Goal: Task Accomplishment & Management: Manage account settings

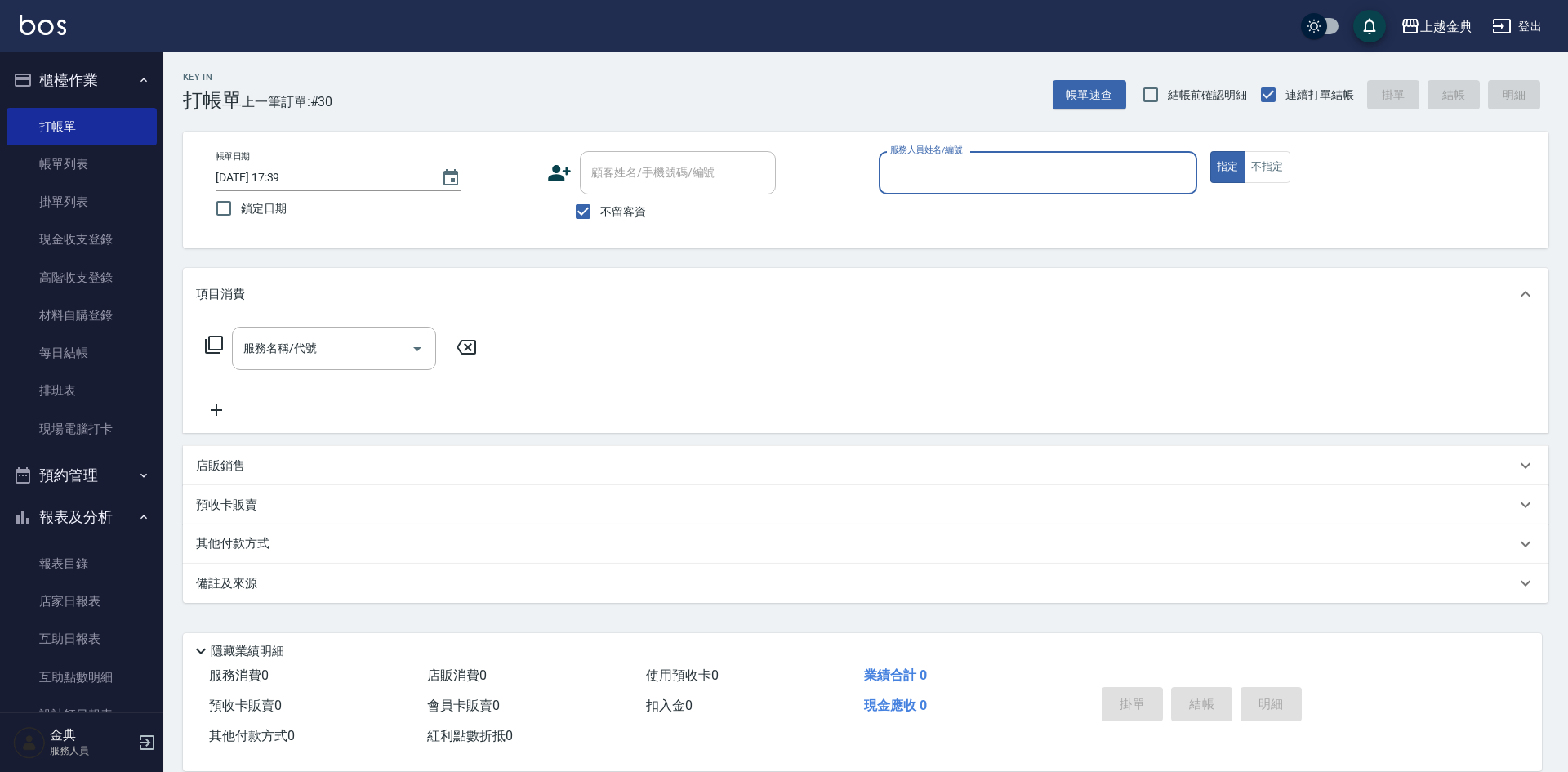
click at [1282, 183] on div "帳單日期 [DATE] 17:39 鎖定日期 顧客姓名/手機號碼/編號 顧客姓名/手機號碼/編號 不留客資 服務人員姓名/編號 服務人員姓名/編號 指定 不指定" at bounding box center [866, 190] width 1327 height 78
click at [1275, 177] on button "不指定" at bounding box center [1268, 167] width 46 height 32
click at [1068, 190] on div "服務人員姓名/編號" at bounding box center [1038, 173] width 319 height 43
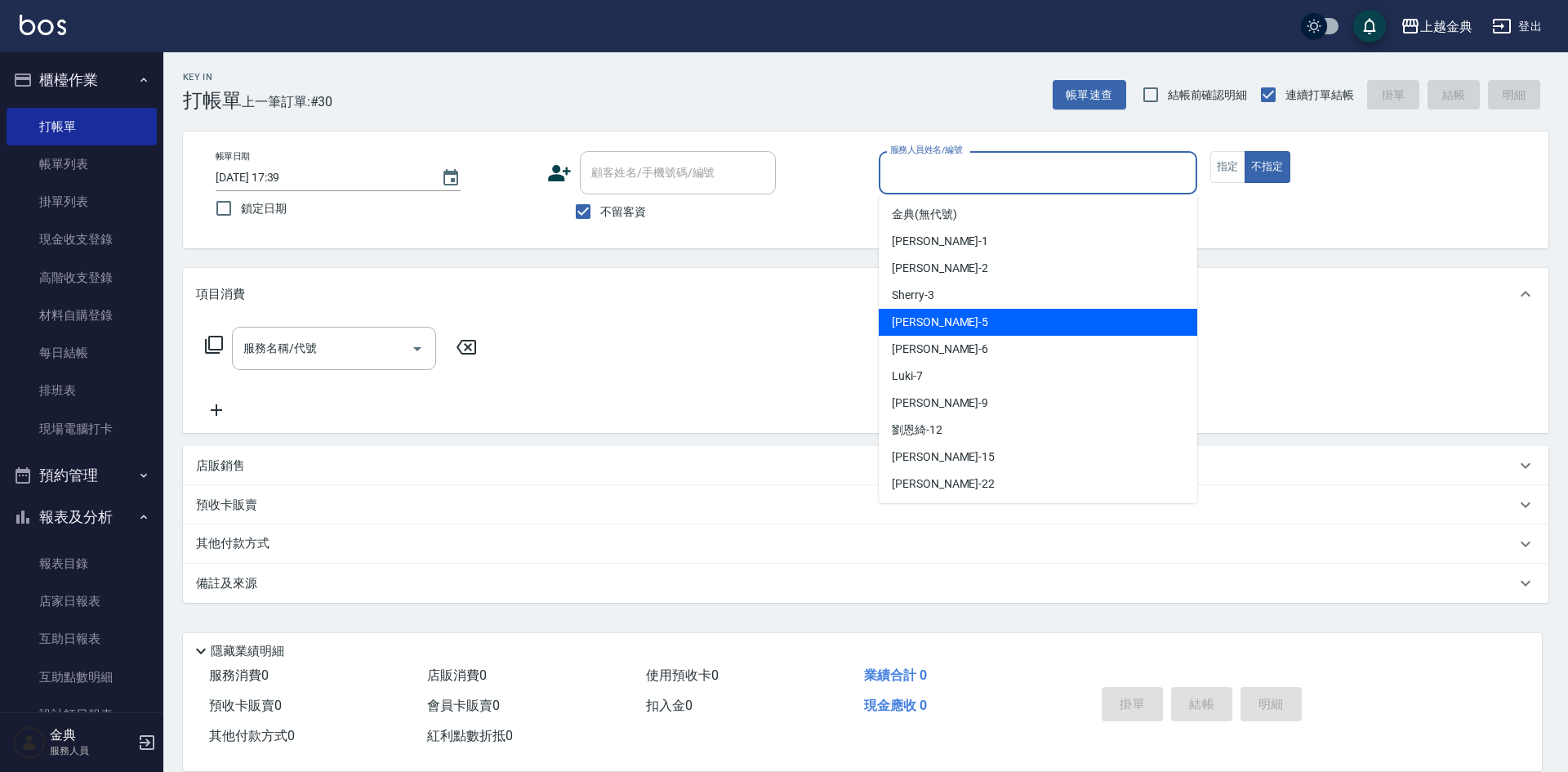
click at [1059, 323] on div "[PERSON_NAME] -5" at bounding box center [1038, 323] width 319 height 27
type input "[PERSON_NAME]-5"
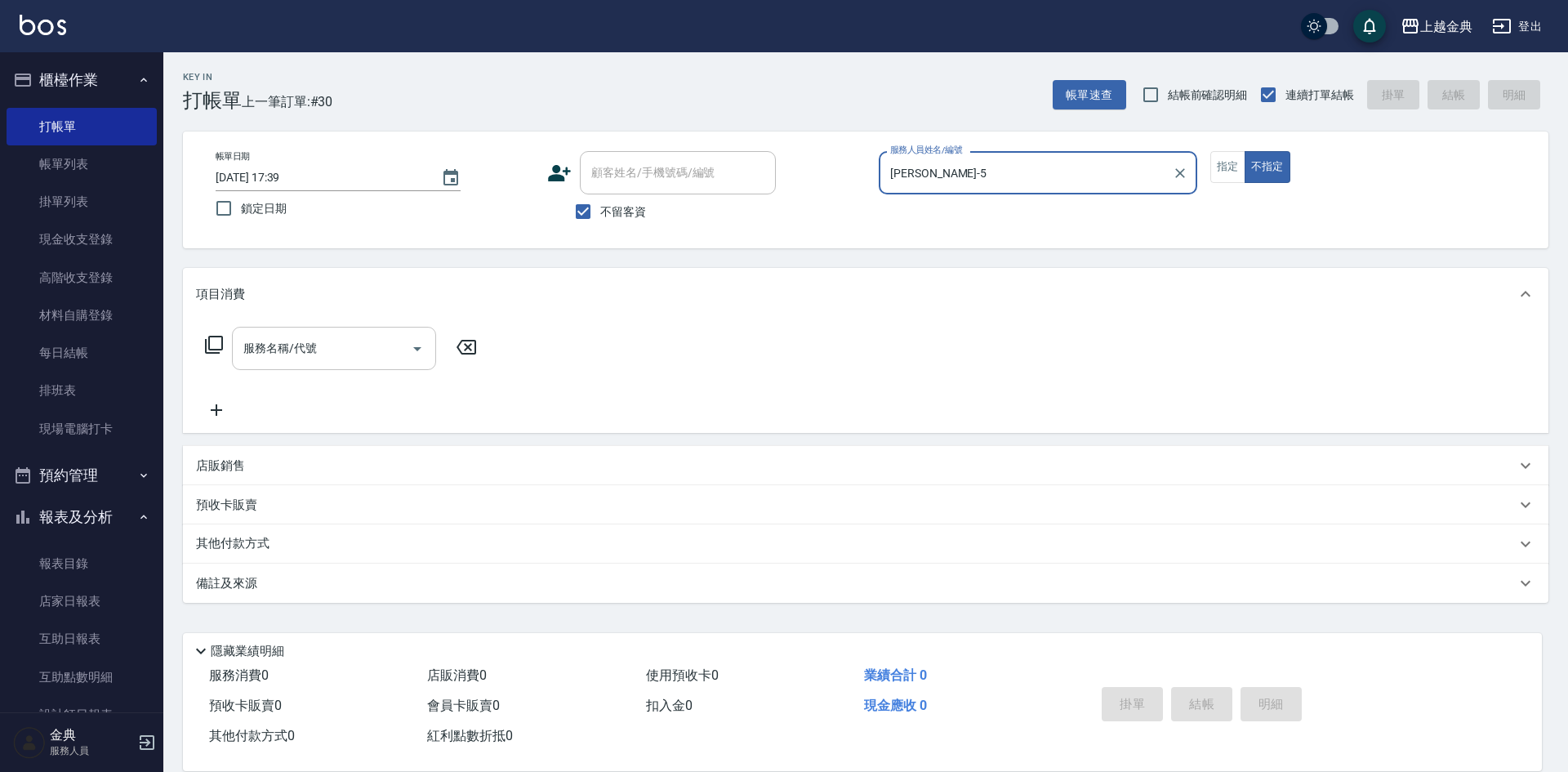
click at [362, 357] on input "服務名稱/代號" at bounding box center [321, 348] width 165 height 28
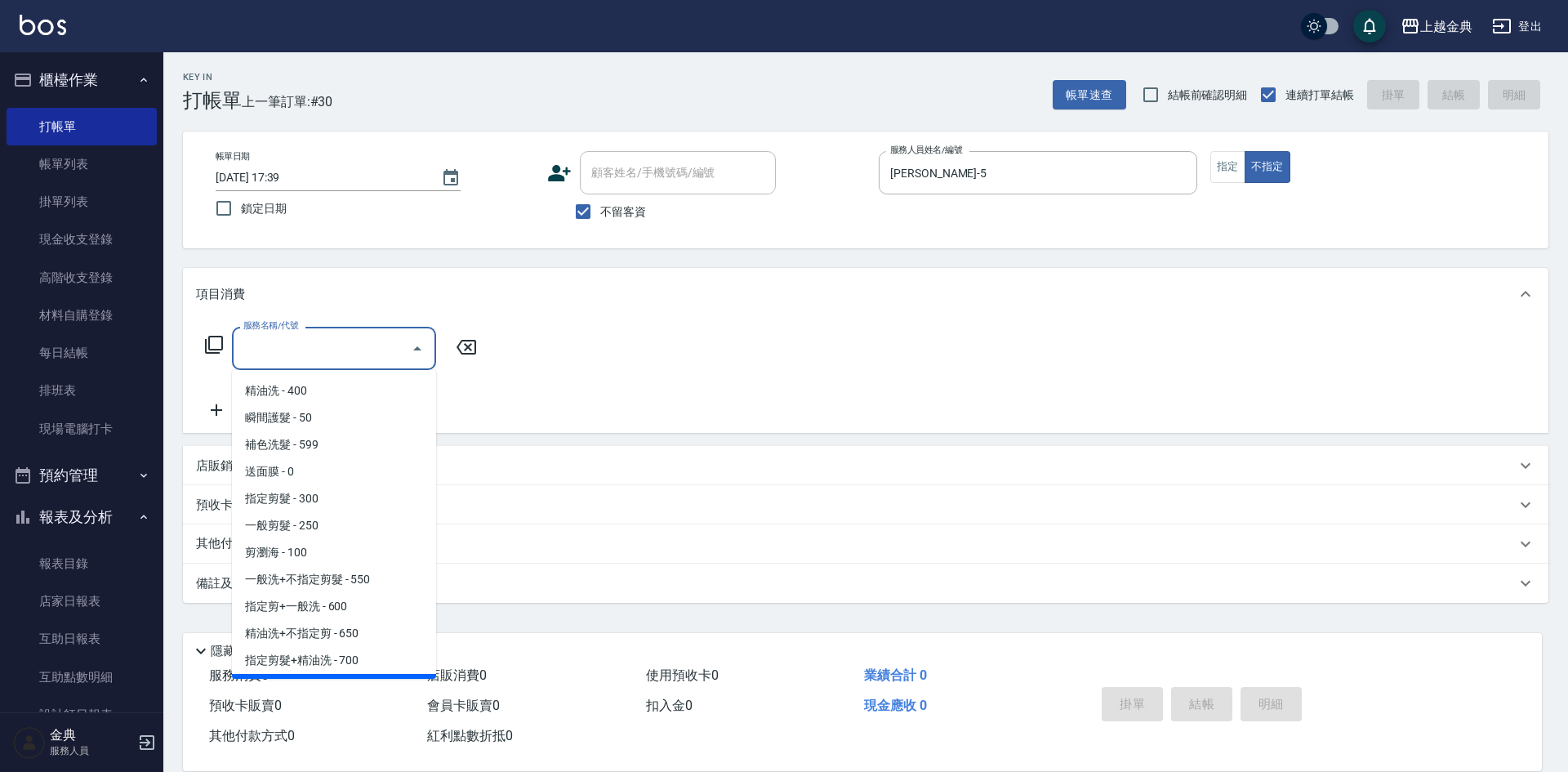
scroll to position [82, 0]
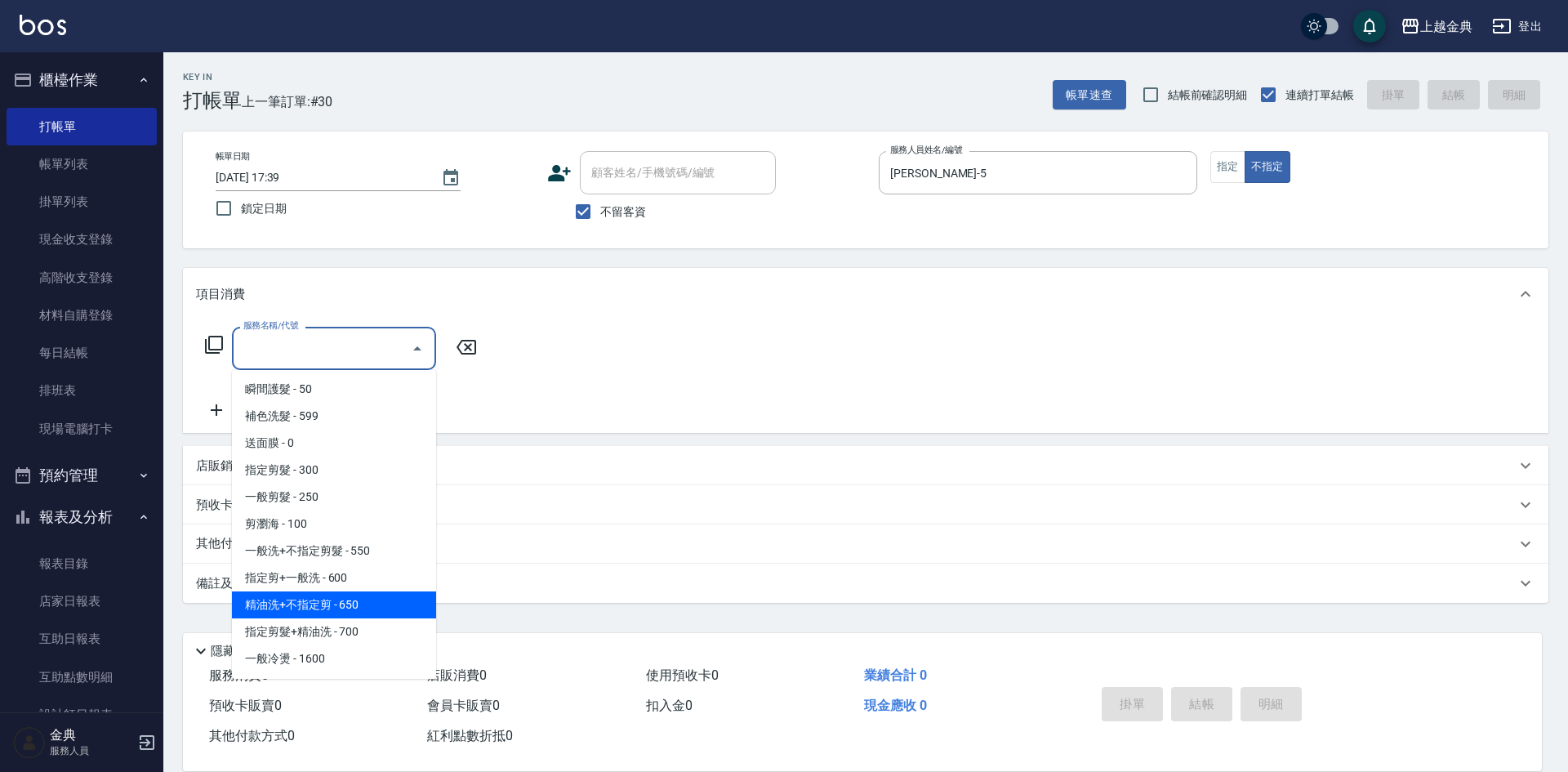
click at [366, 611] on span "精油洗+不指定剪 - 650" at bounding box center [333, 605] width 204 height 27
type input "精油洗+不指定剪(205)"
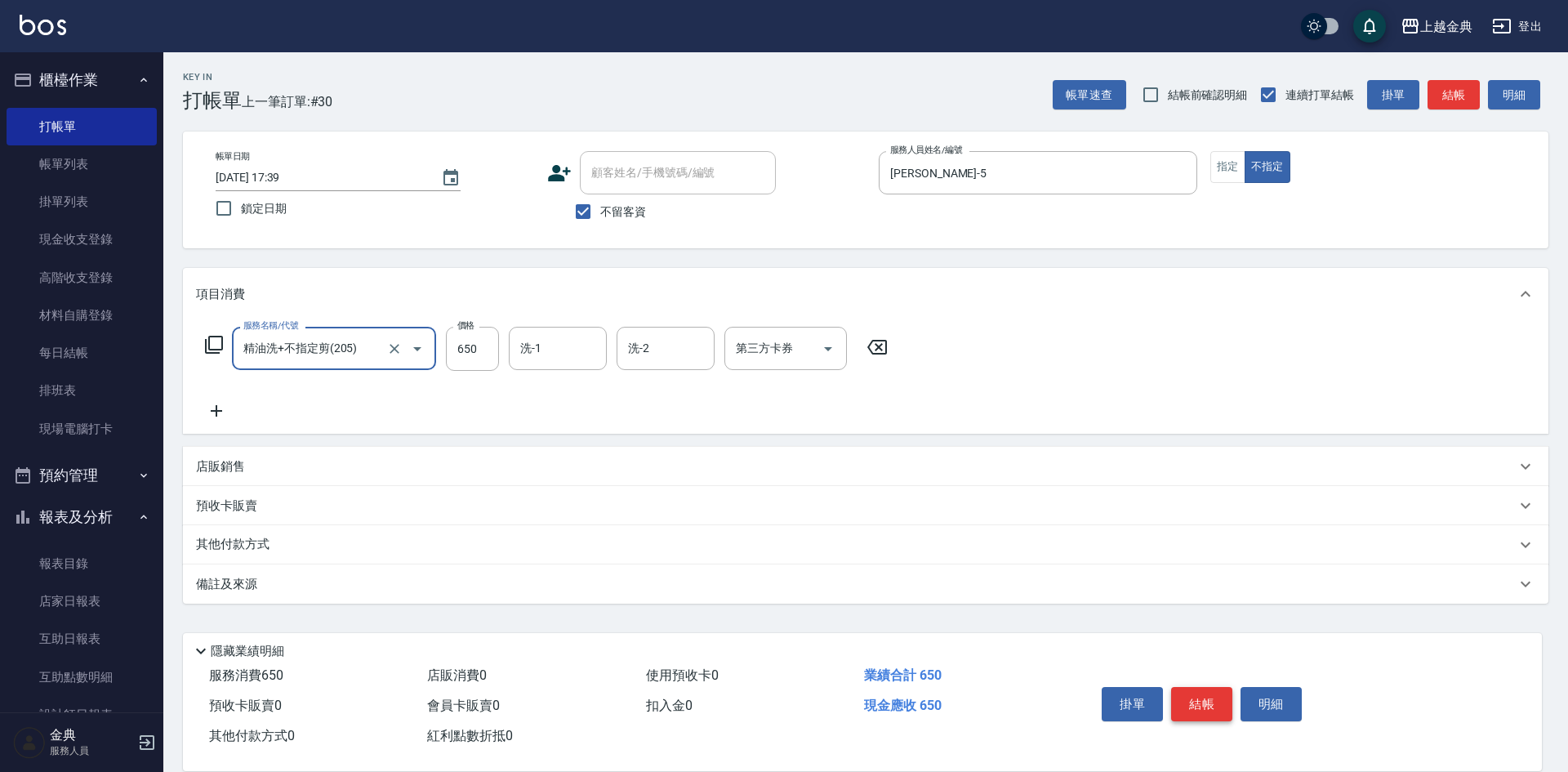
click at [1211, 689] on button "結帳" at bounding box center [1201, 704] width 61 height 34
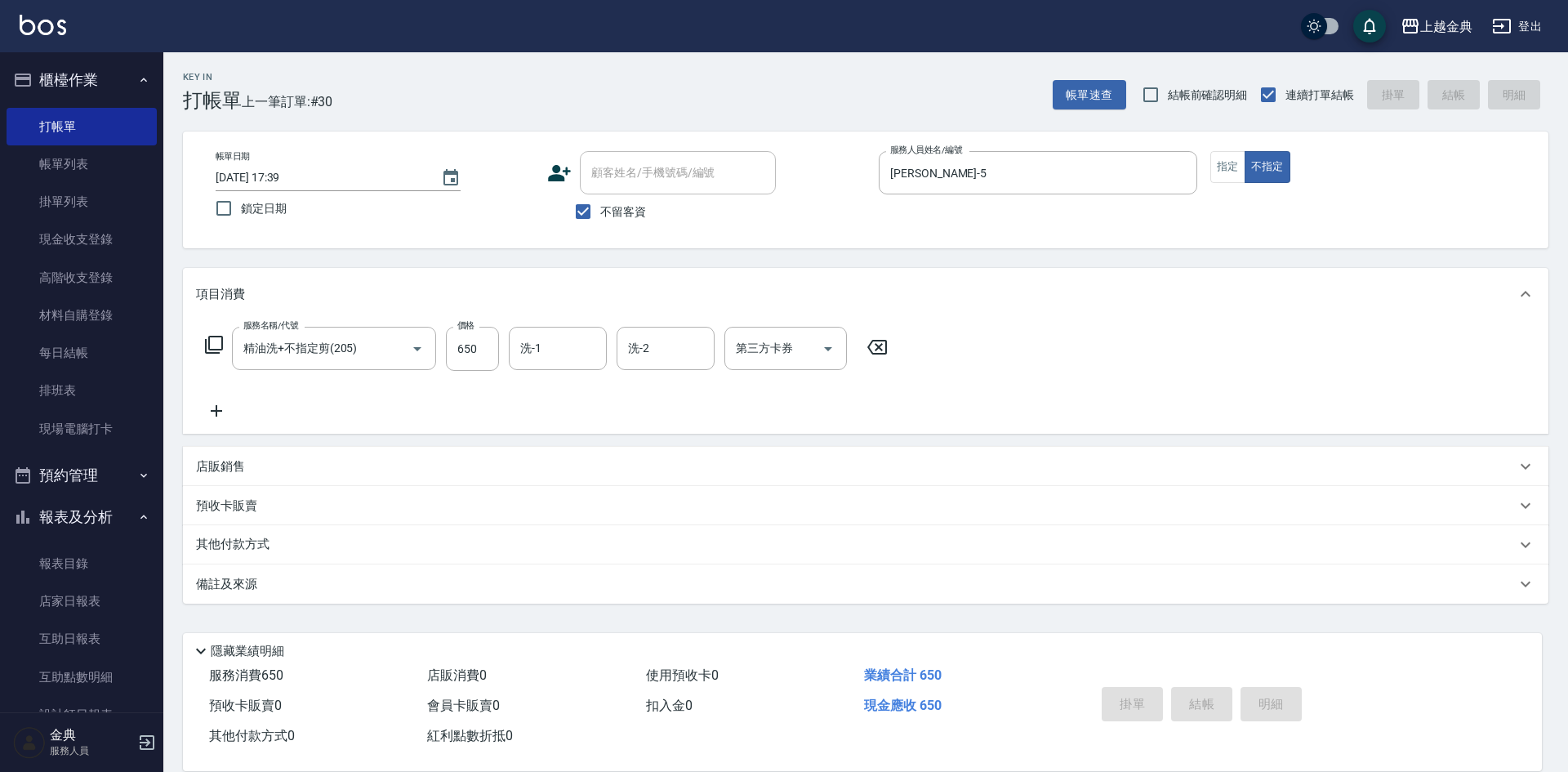
type input "[DATE] 18:59"
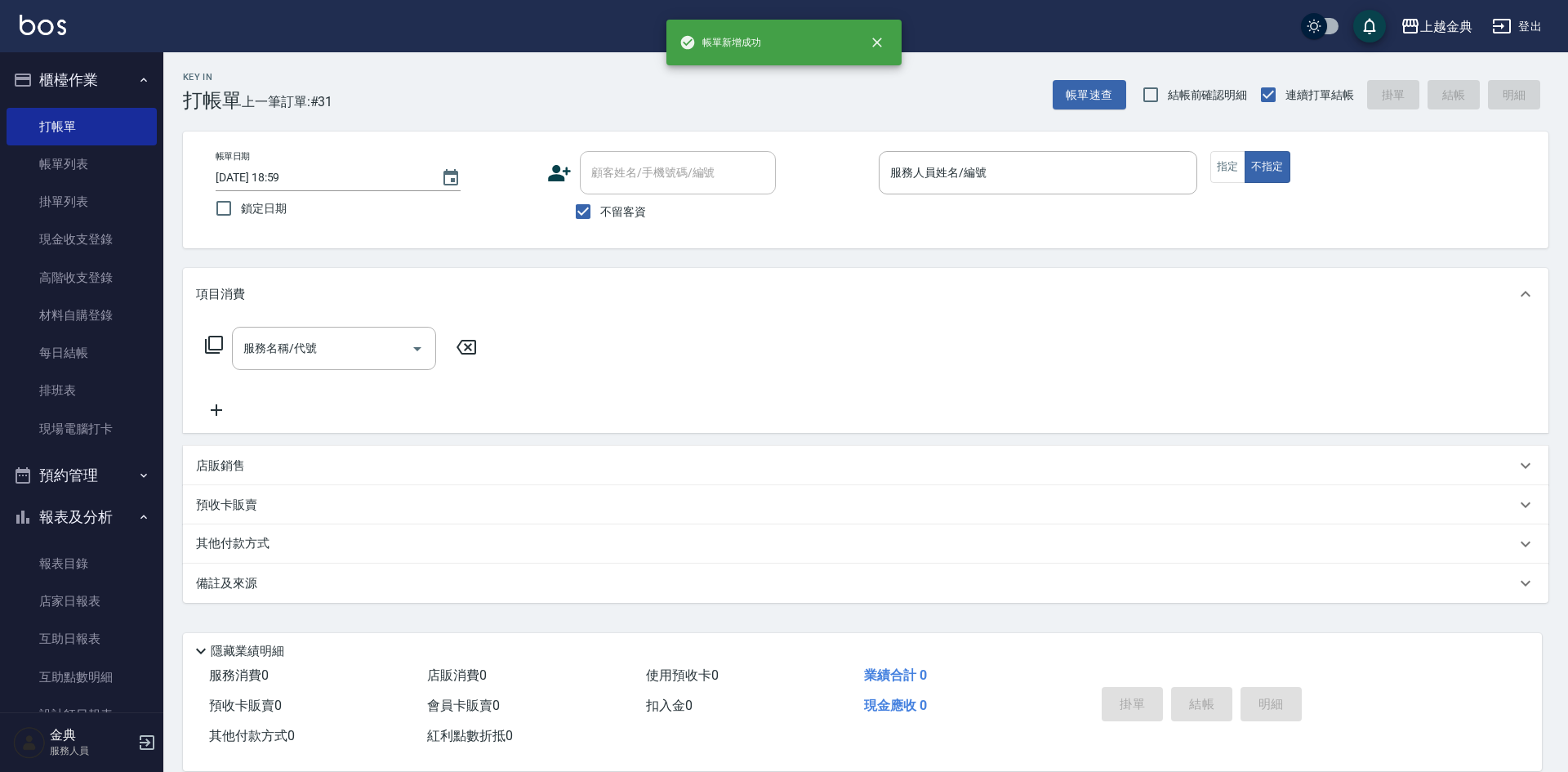
click at [1053, 199] on p at bounding box center [1038, 203] width 319 height 18
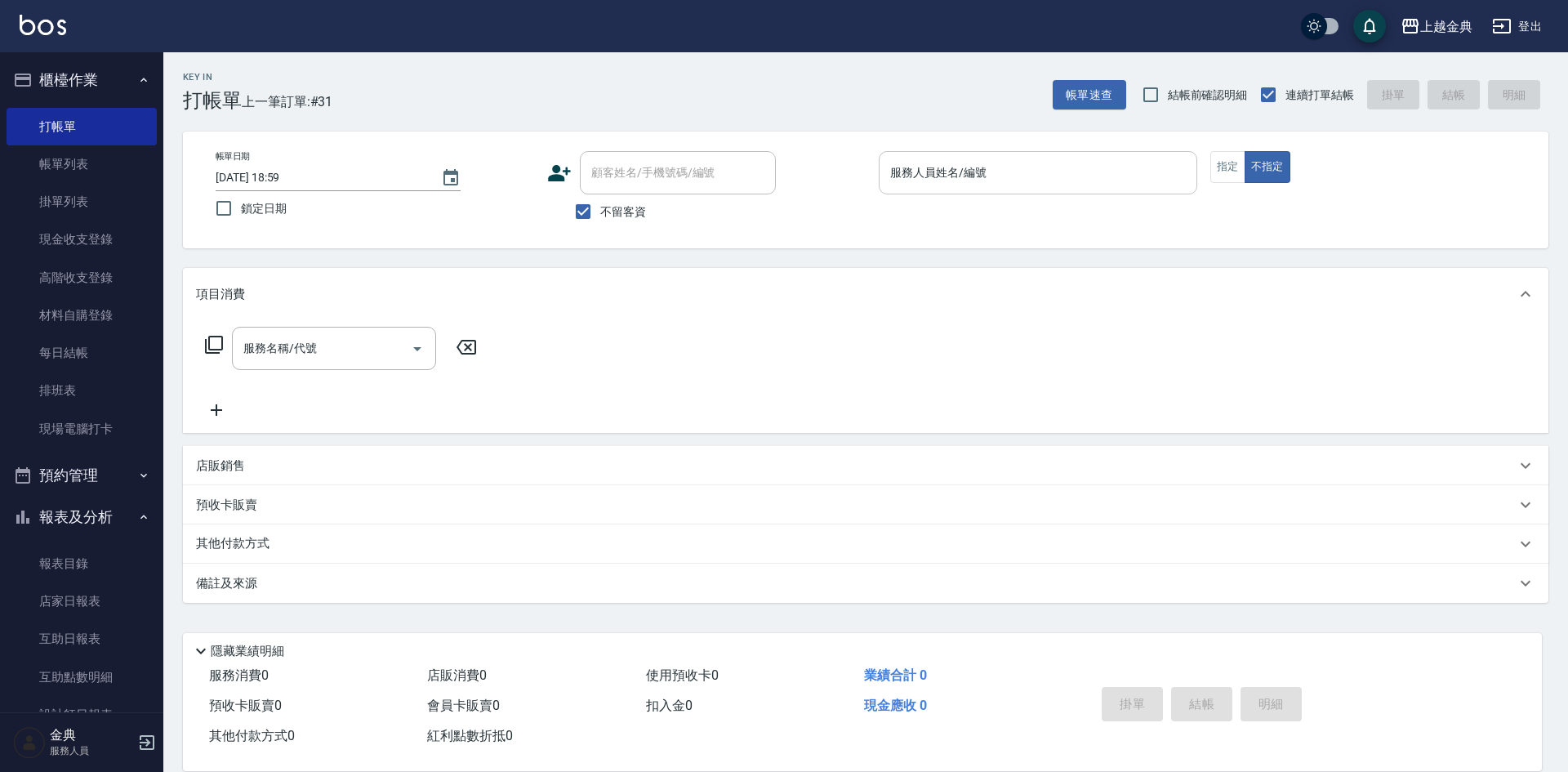
click at [1051, 184] on input "服務人員姓名/編號" at bounding box center [1039, 173] width 304 height 28
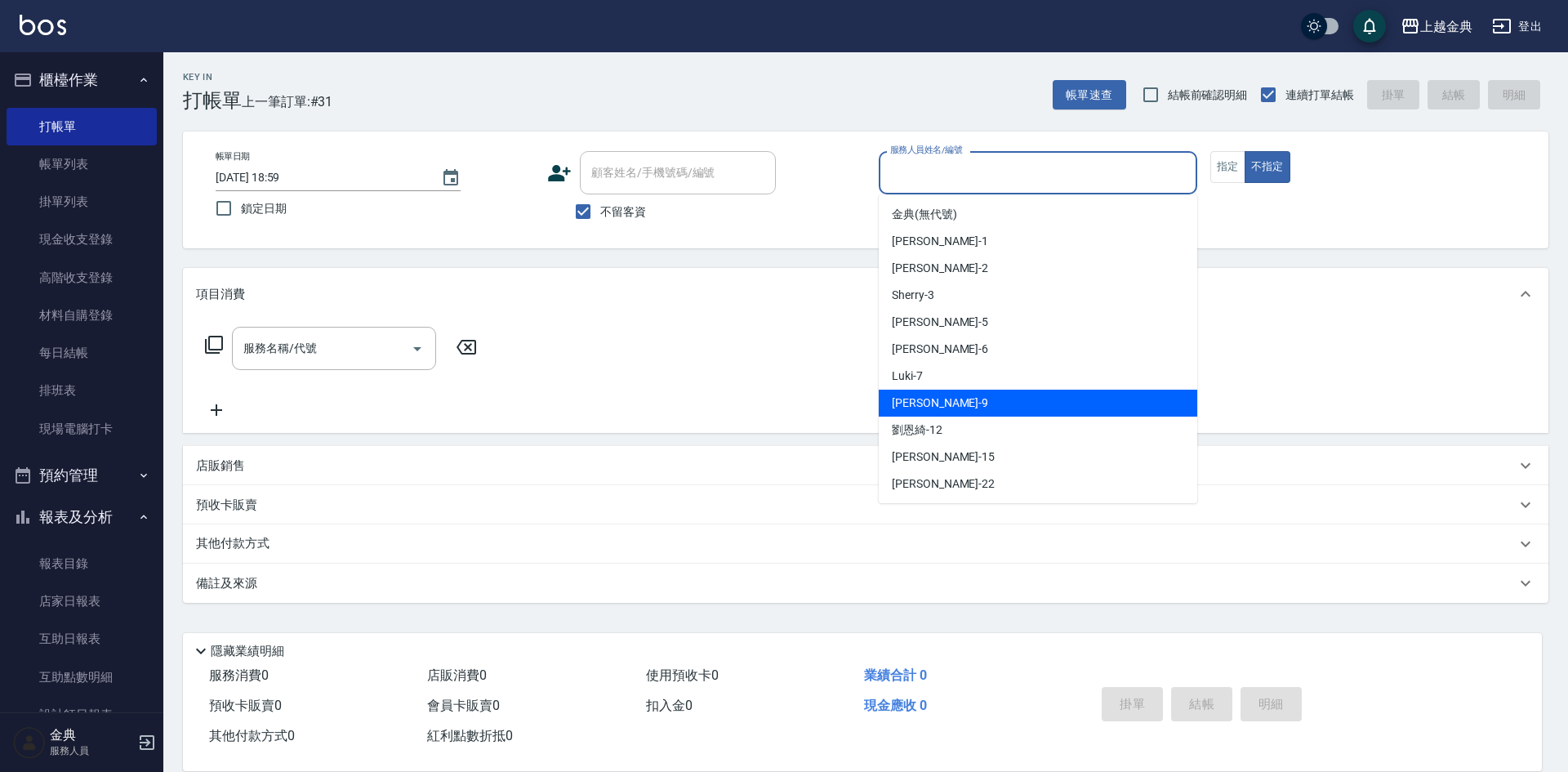
click at [1014, 390] on div "[PERSON_NAME] -9" at bounding box center [1038, 404] width 319 height 27
type input "[PERSON_NAME]-9"
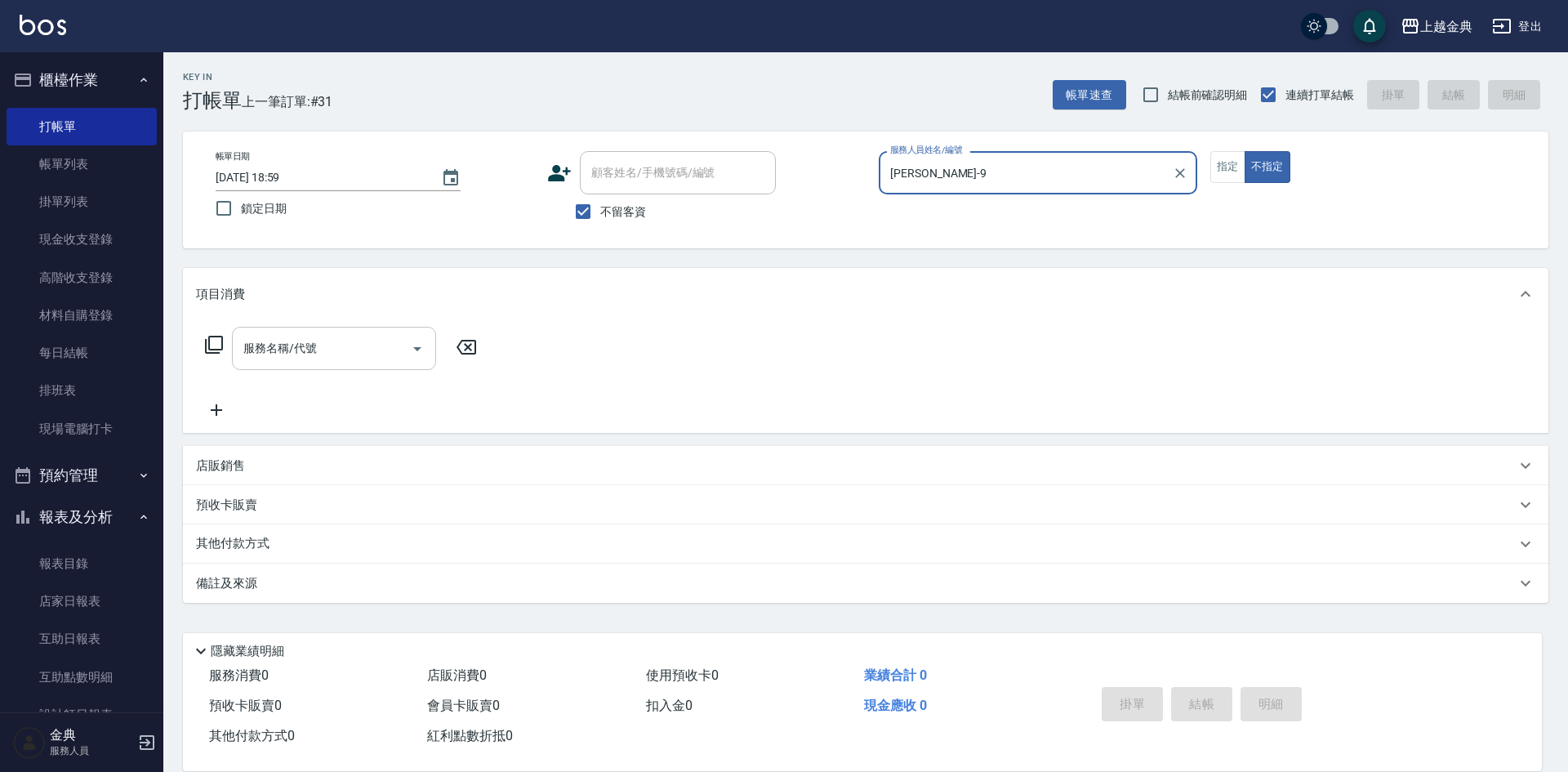
click at [288, 350] on div "服務名稱/代號 服務名稱/代號" at bounding box center [333, 348] width 204 height 43
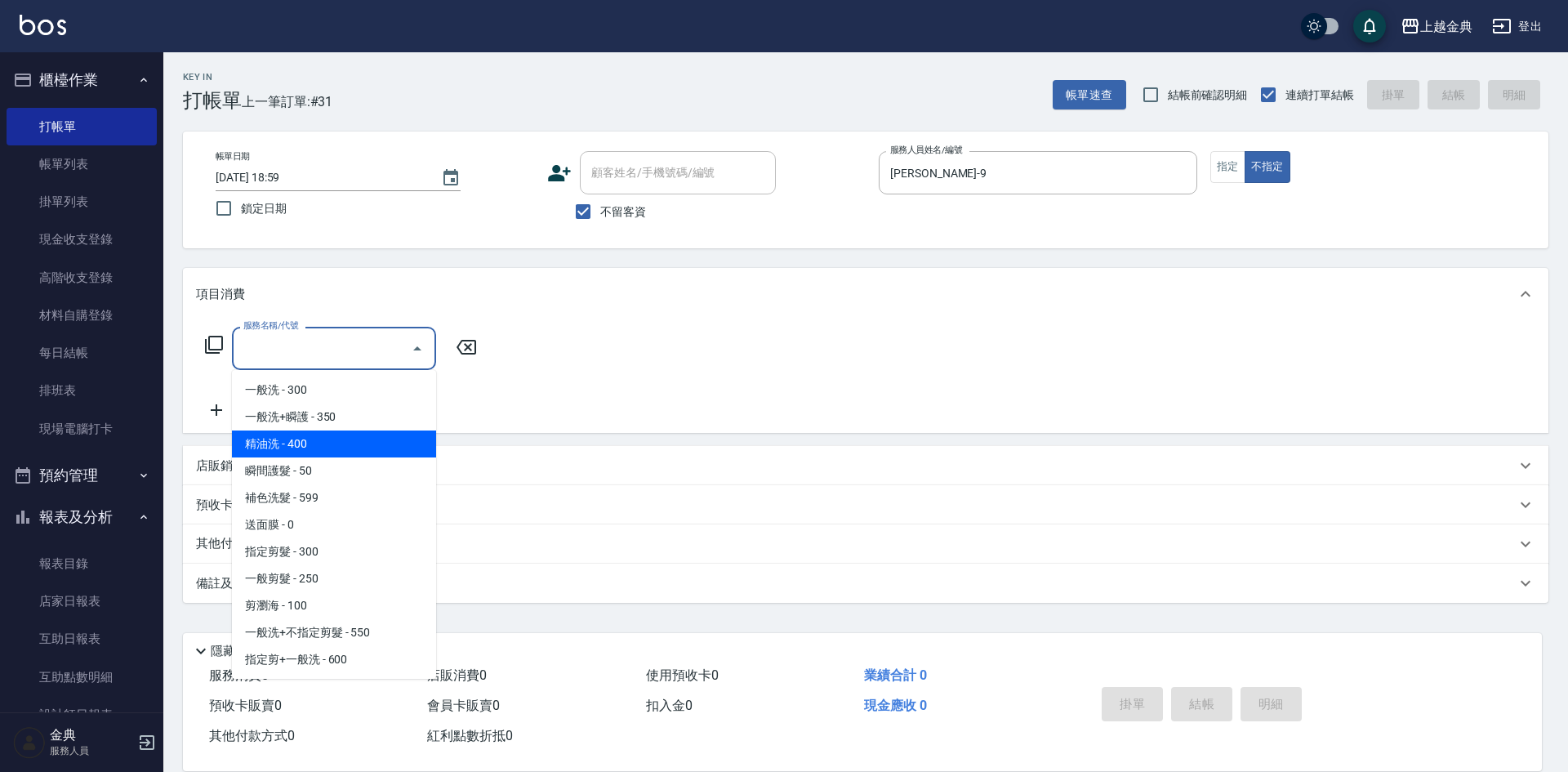
drag, startPoint x: 307, startPoint y: 436, endPoint x: 330, endPoint y: 433, distance: 23.2
click at [307, 435] on span "精油洗 - 400" at bounding box center [333, 444] width 204 height 27
type input "精油洗(102)"
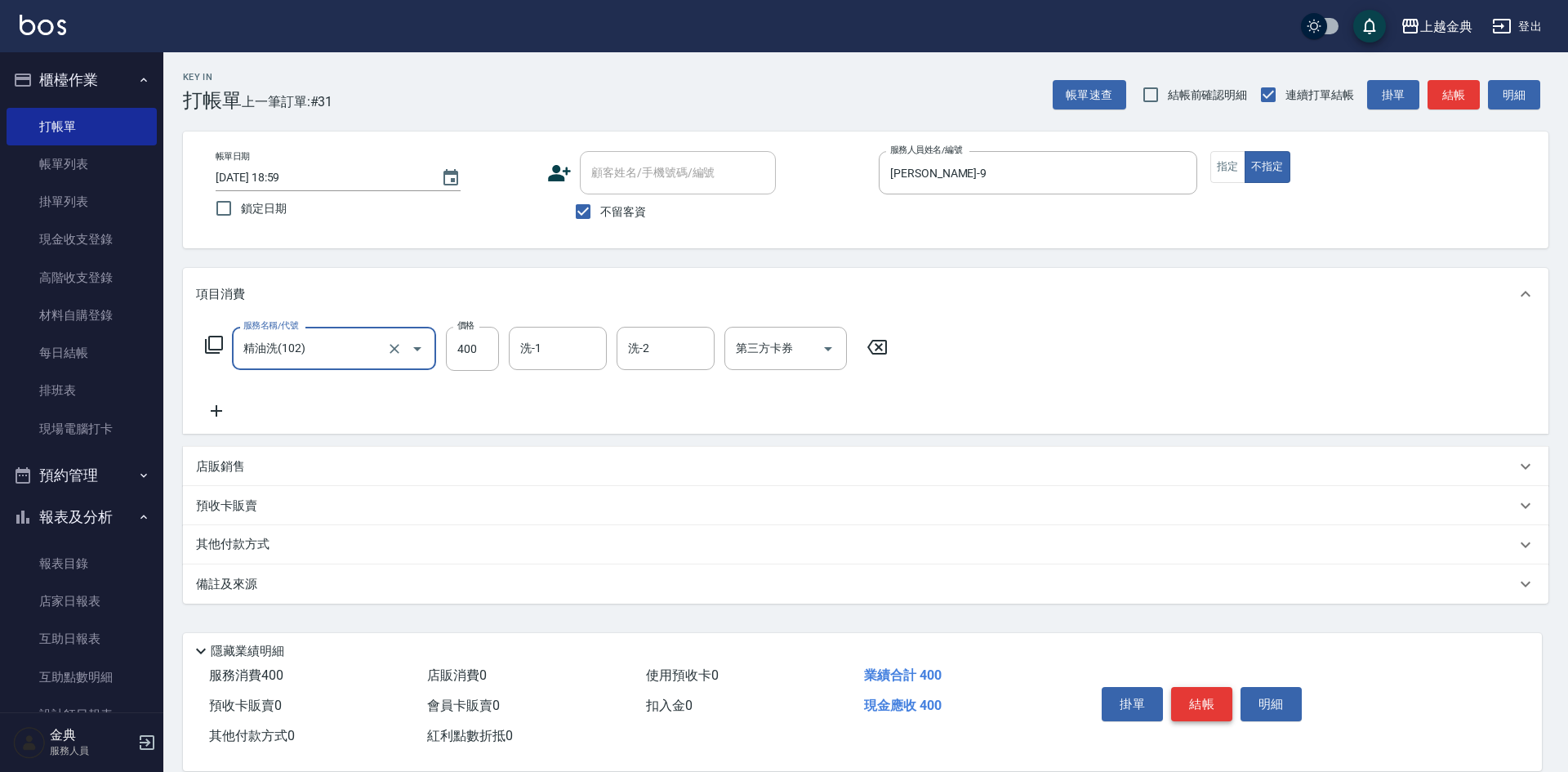
click at [1201, 689] on button "結帳" at bounding box center [1201, 704] width 61 height 34
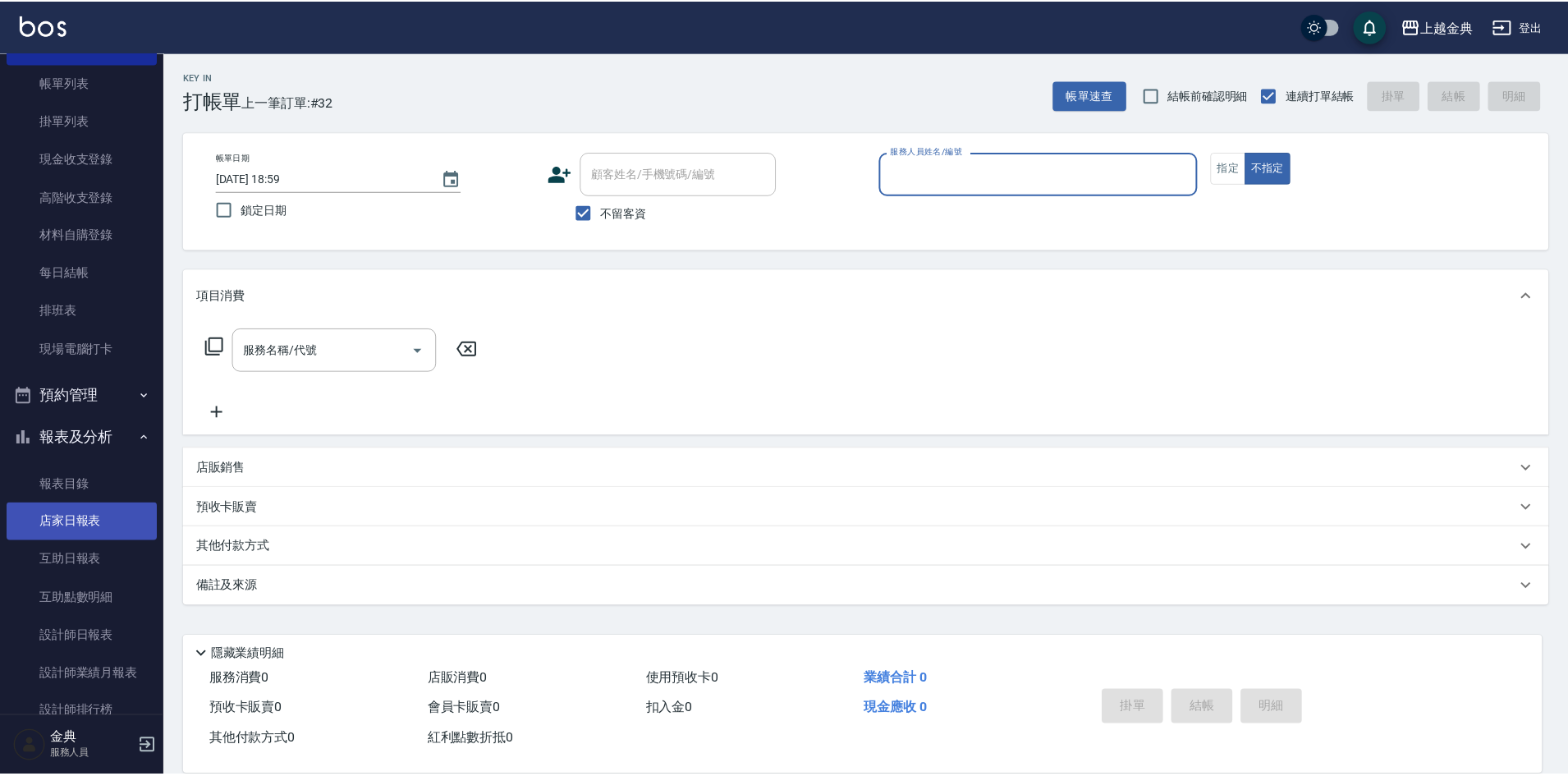
scroll to position [165, 0]
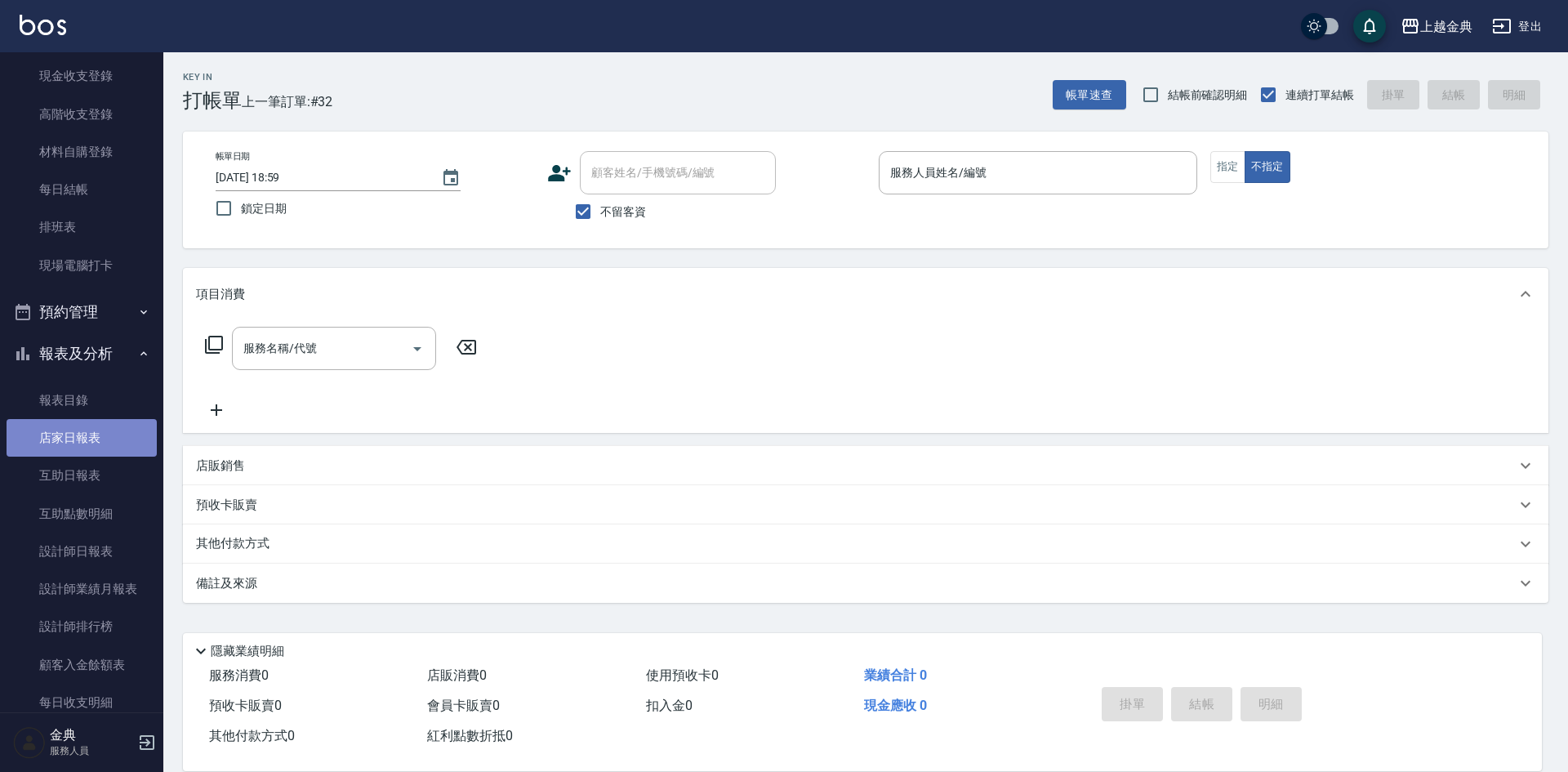
click at [97, 438] on link "店家日報表" at bounding box center [82, 438] width 150 height 38
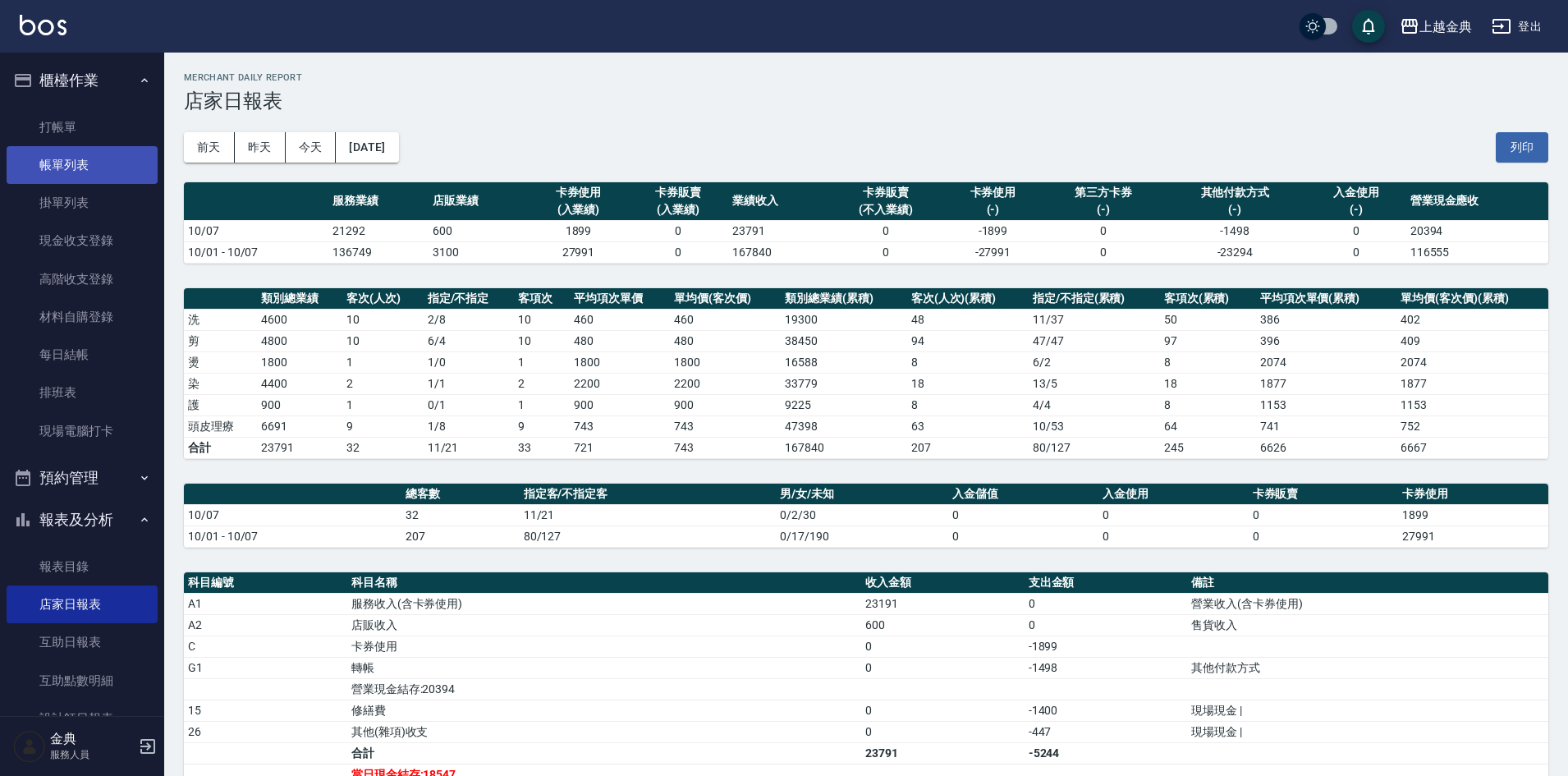
click at [82, 165] on link "帳單列表" at bounding box center [82, 165] width 151 height 38
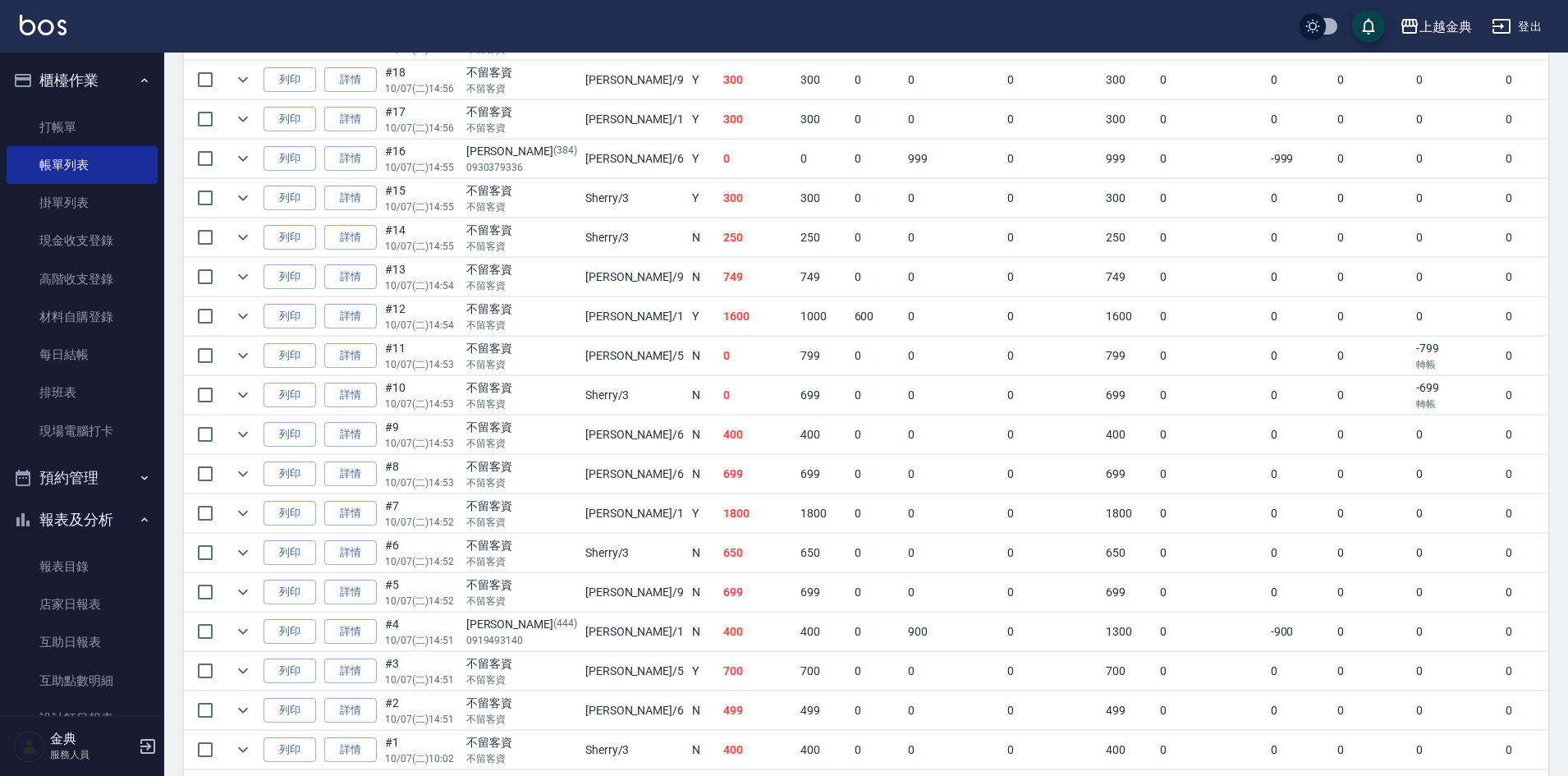
scroll to position [1043, 0]
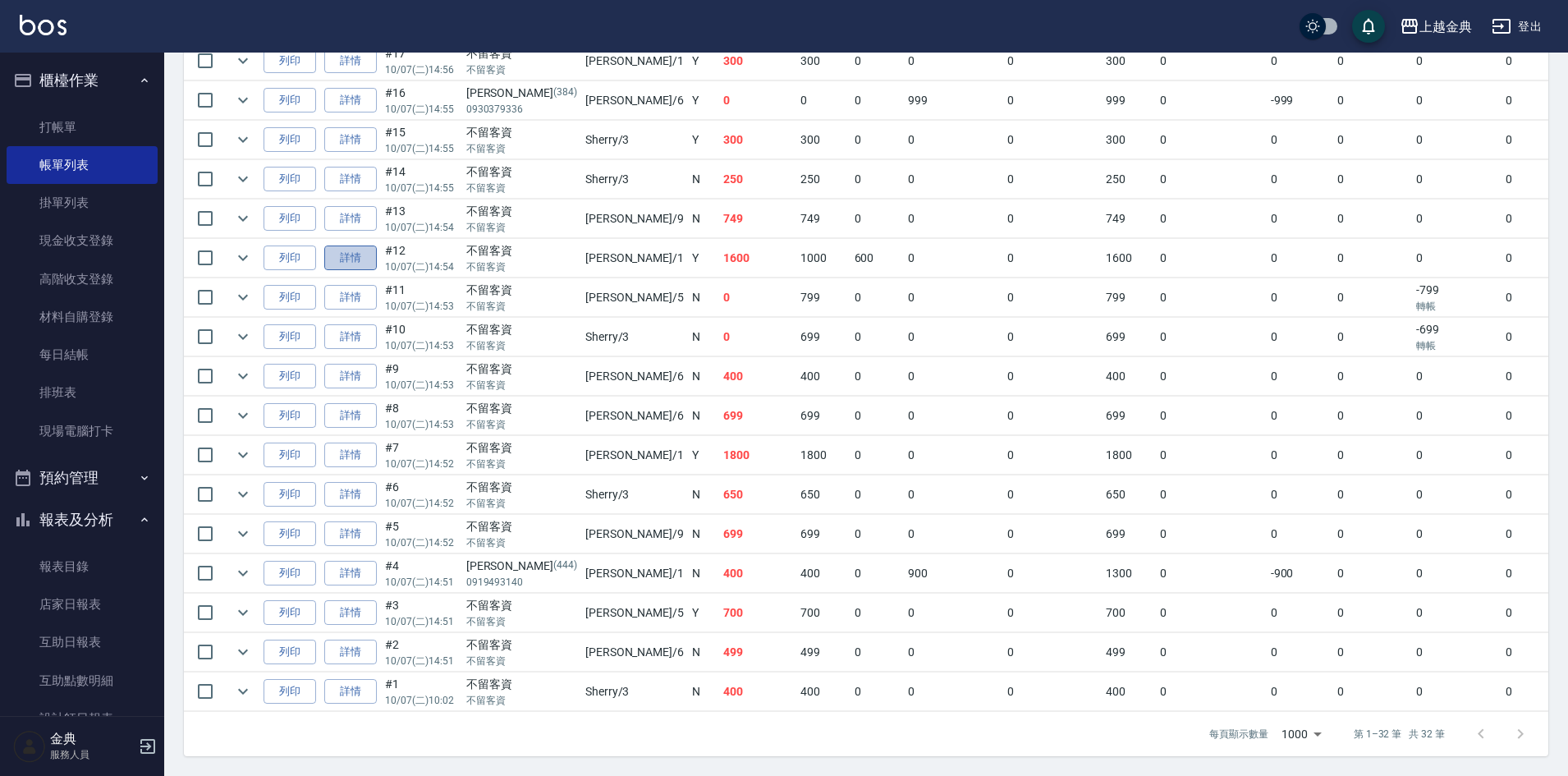
click at [357, 258] on link "詳情" at bounding box center [351, 258] width 53 height 25
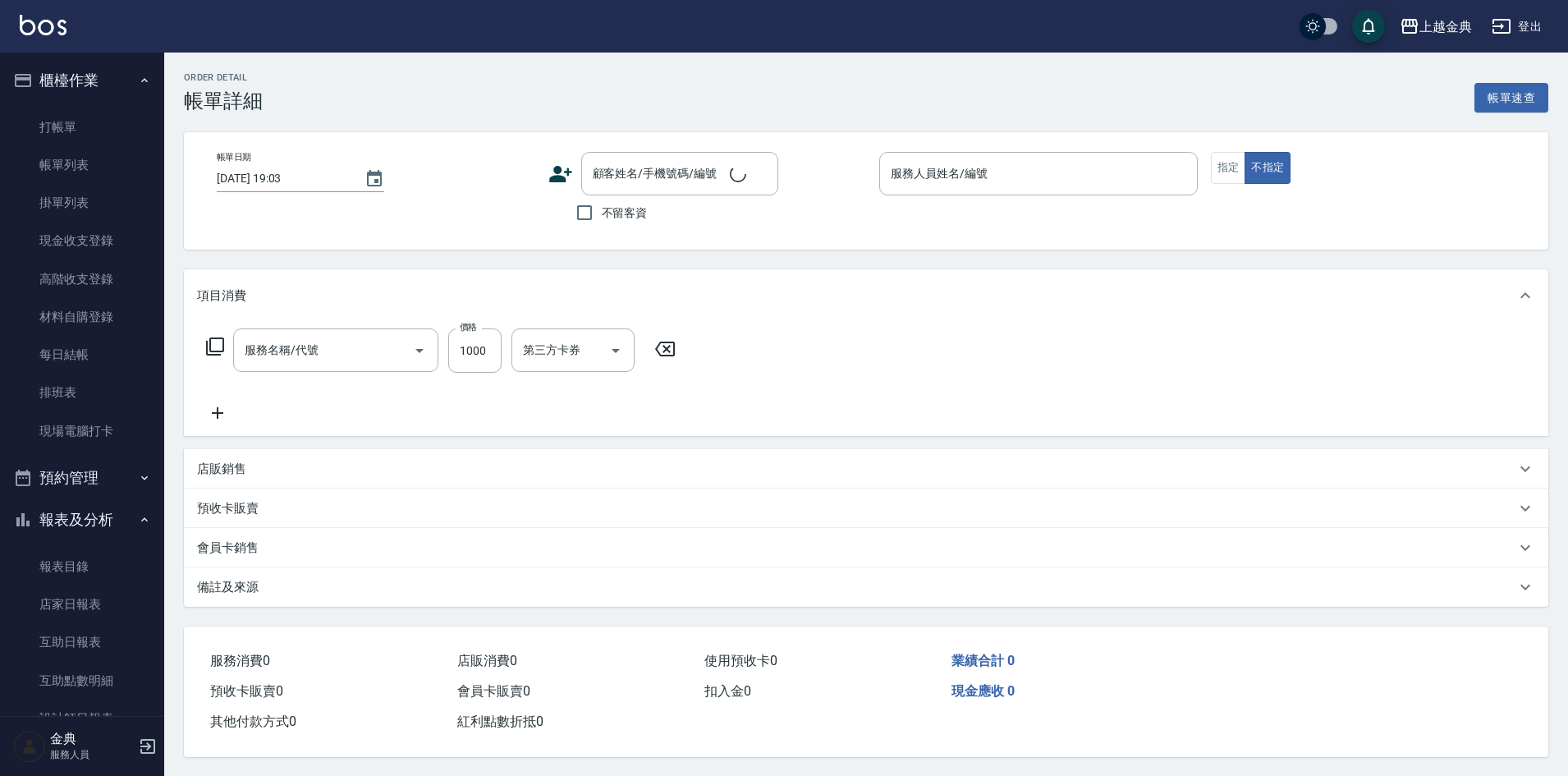
type input "[DATE] 14:54"
checkbox input "true"
type input "Emma-1"
type input "精油洗(102)"
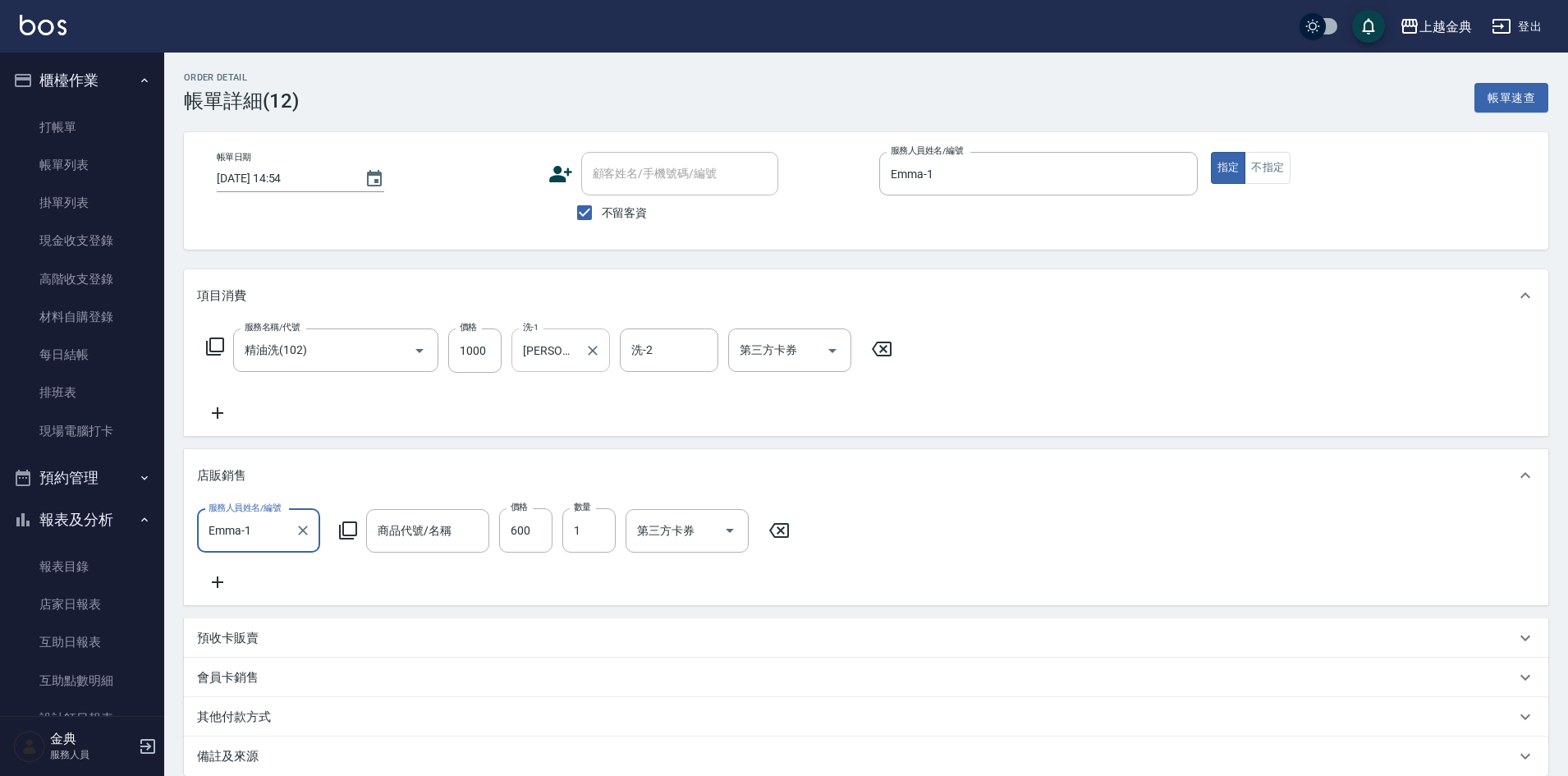
type input "補色洗-粉紫灰"
click at [537, 531] on input "600" at bounding box center [525, 530] width 53 height 44
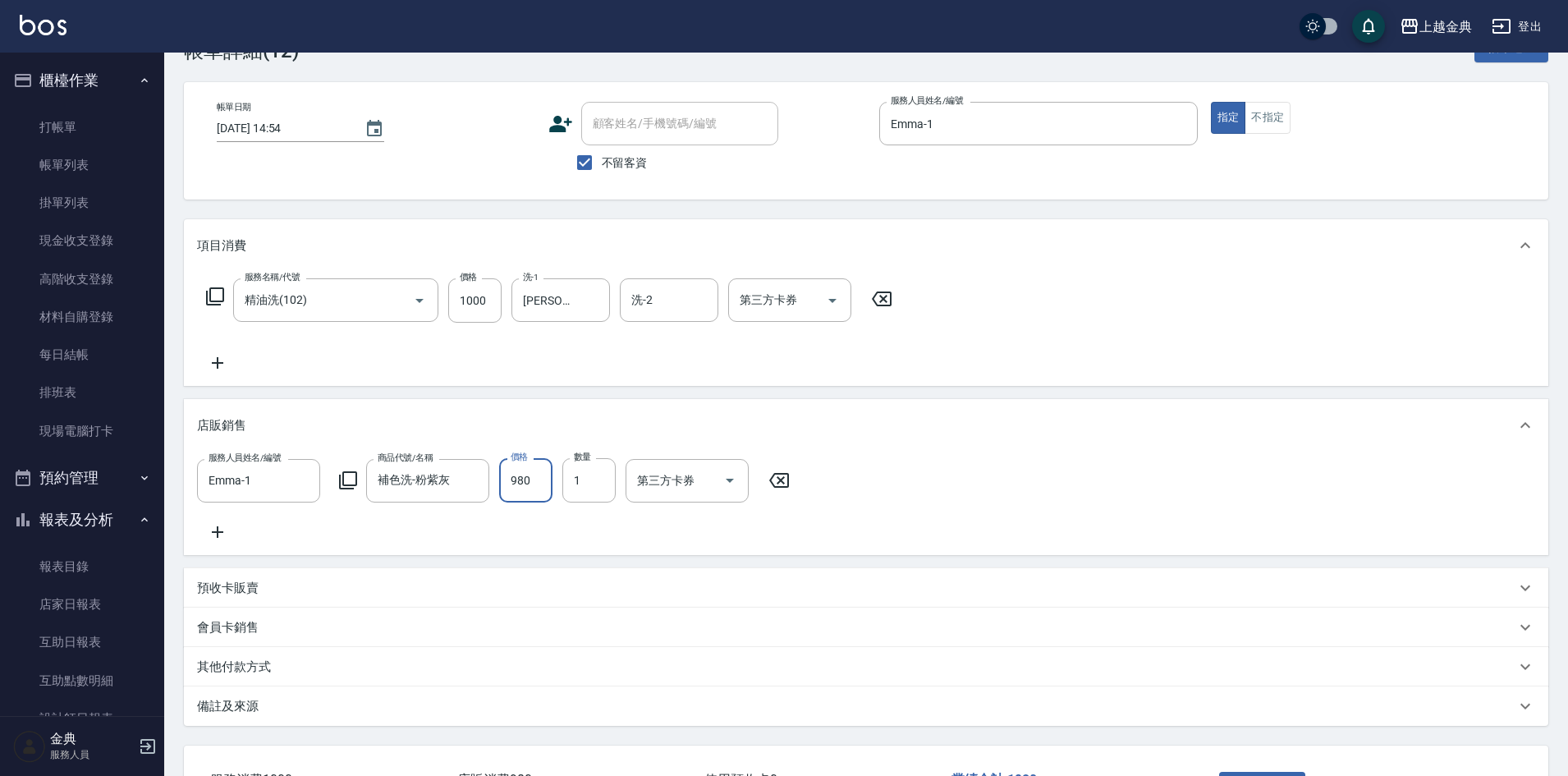
scroll to position [190, 0]
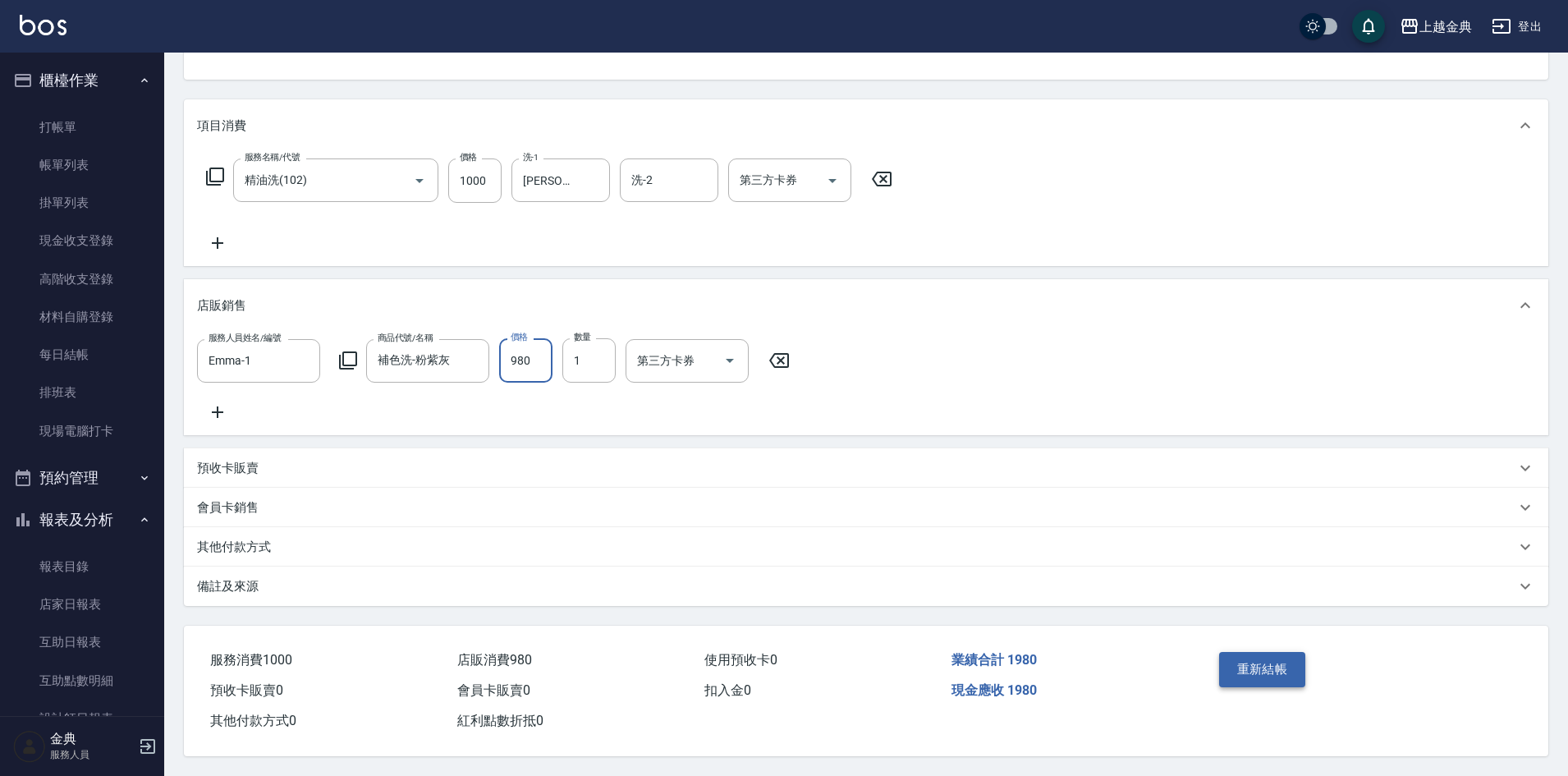
type input "980"
click at [1287, 666] on button "重新結帳" at bounding box center [1262, 668] width 87 height 34
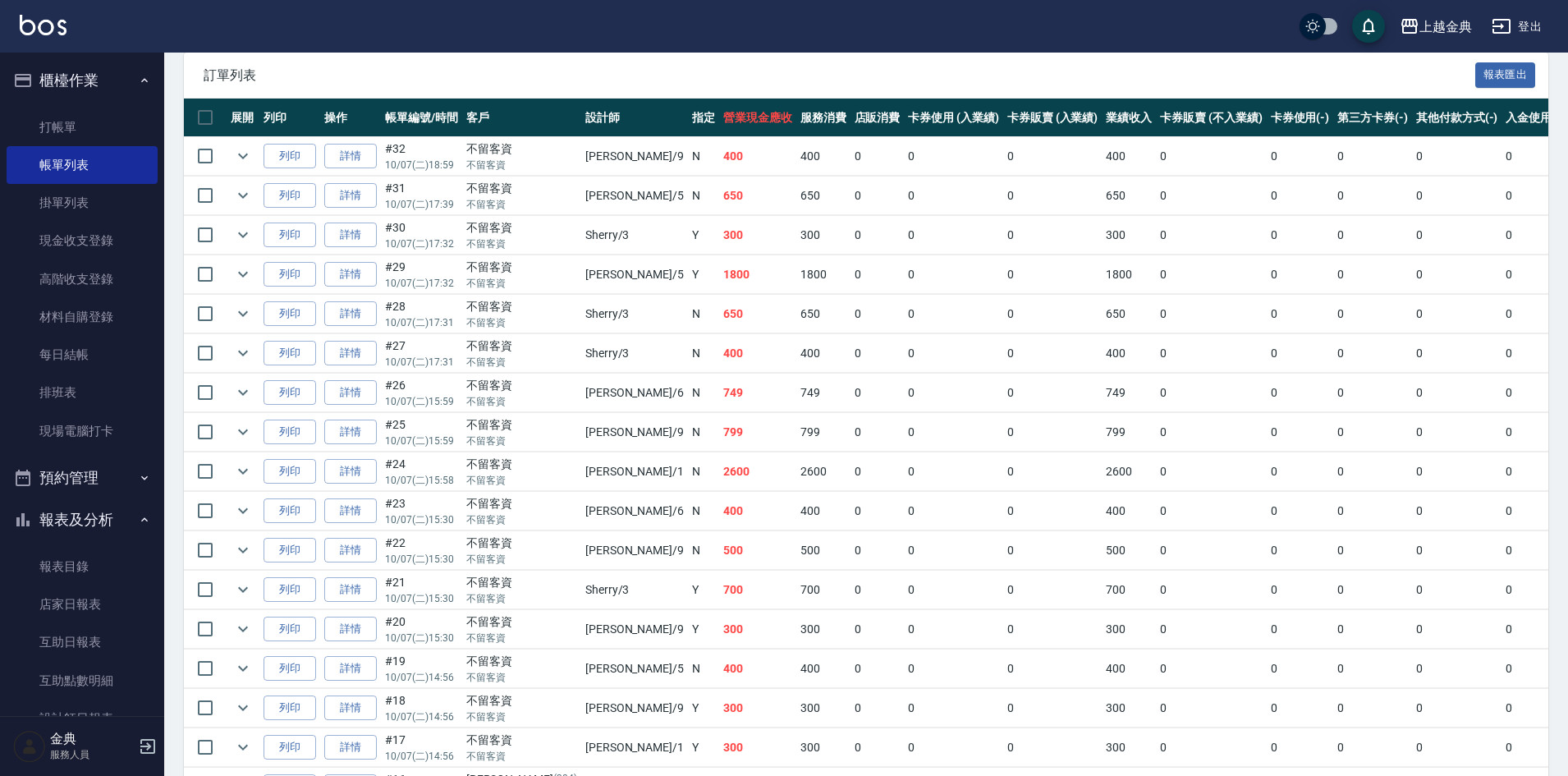
scroll to position [328, 0]
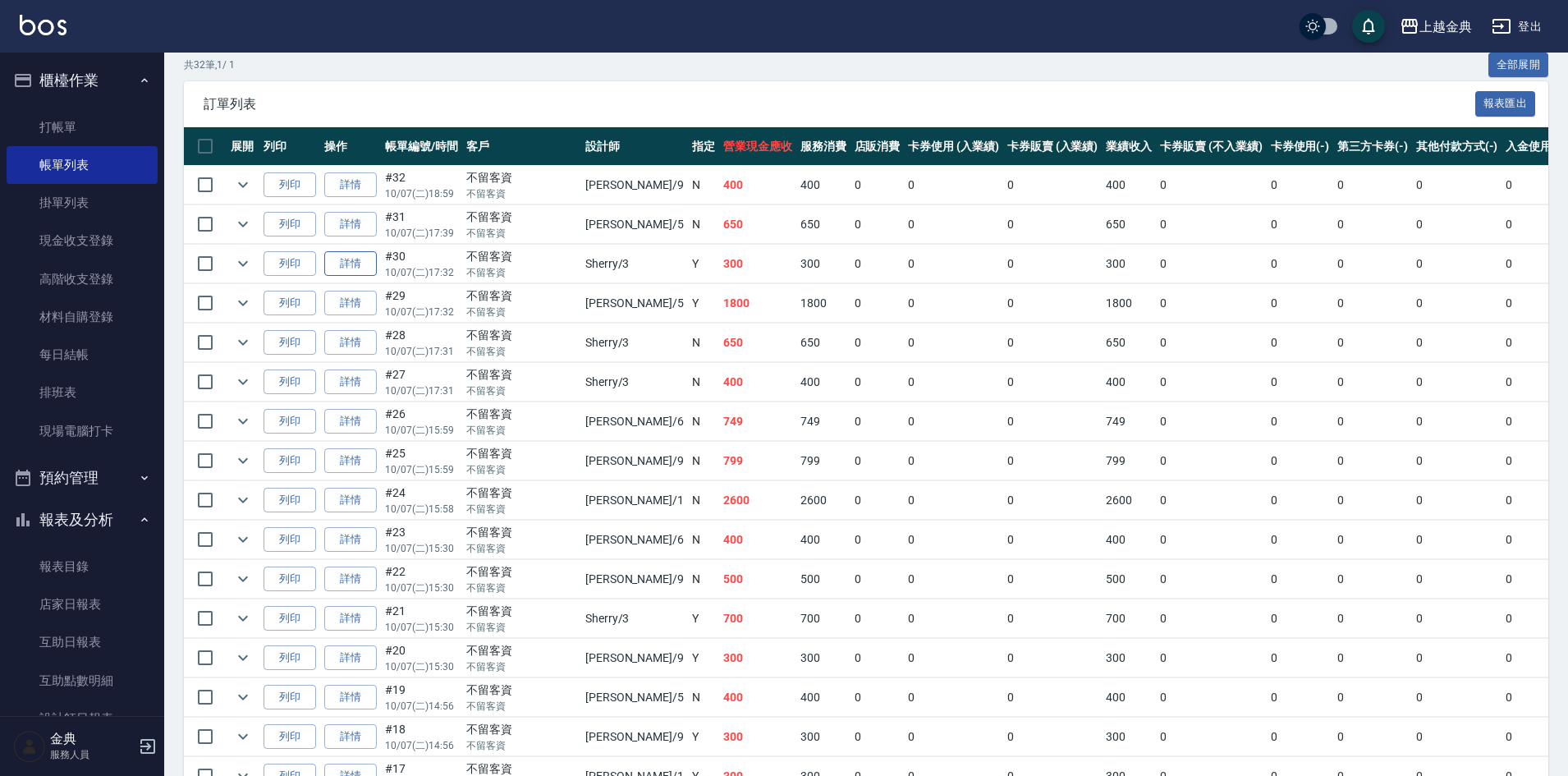
click at [377, 260] on link "詳情" at bounding box center [351, 264] width 53 height 25
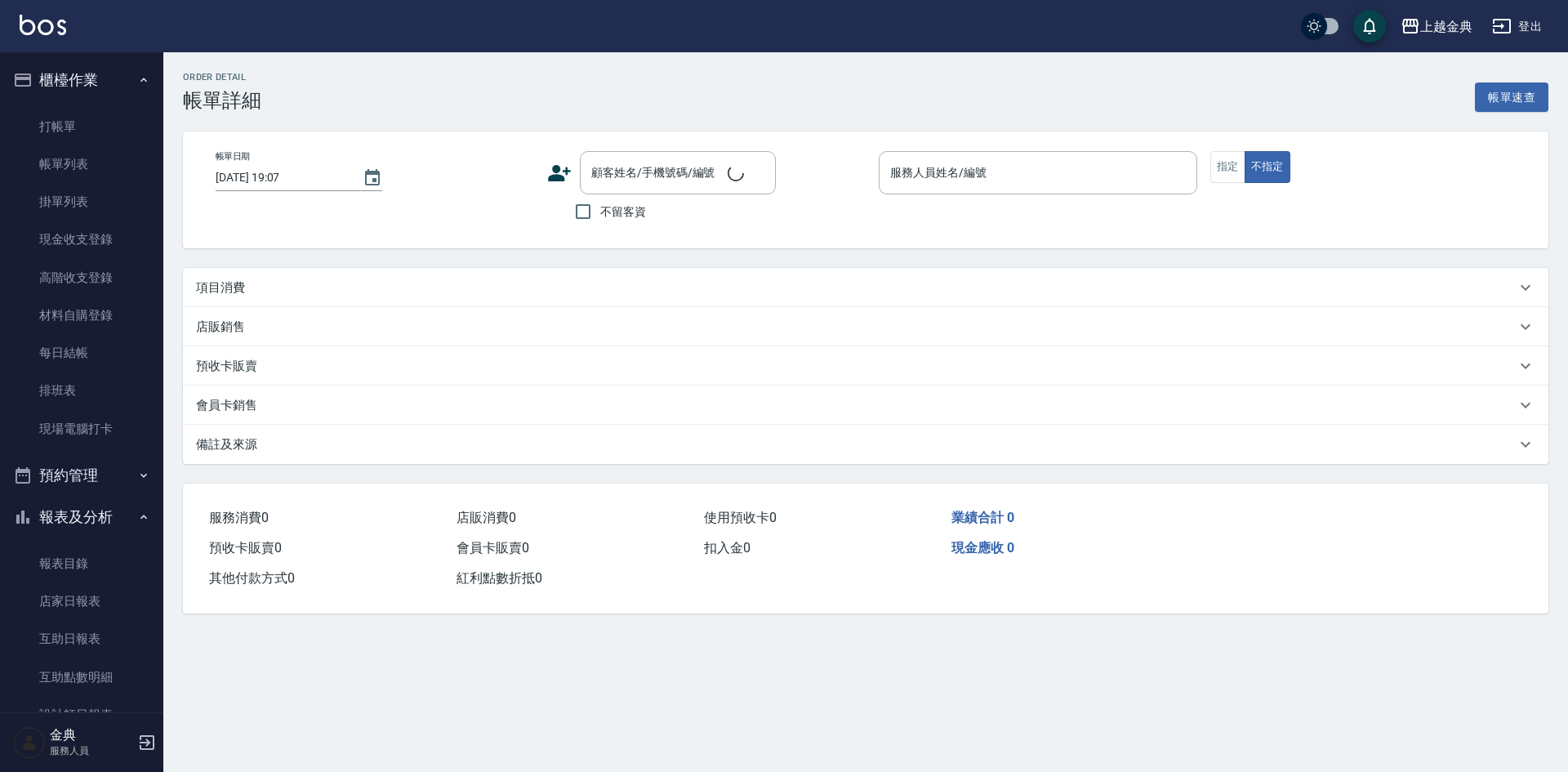
type input "[DATE] 17:32"
checkbox input "true"
type input "Sherry-3"
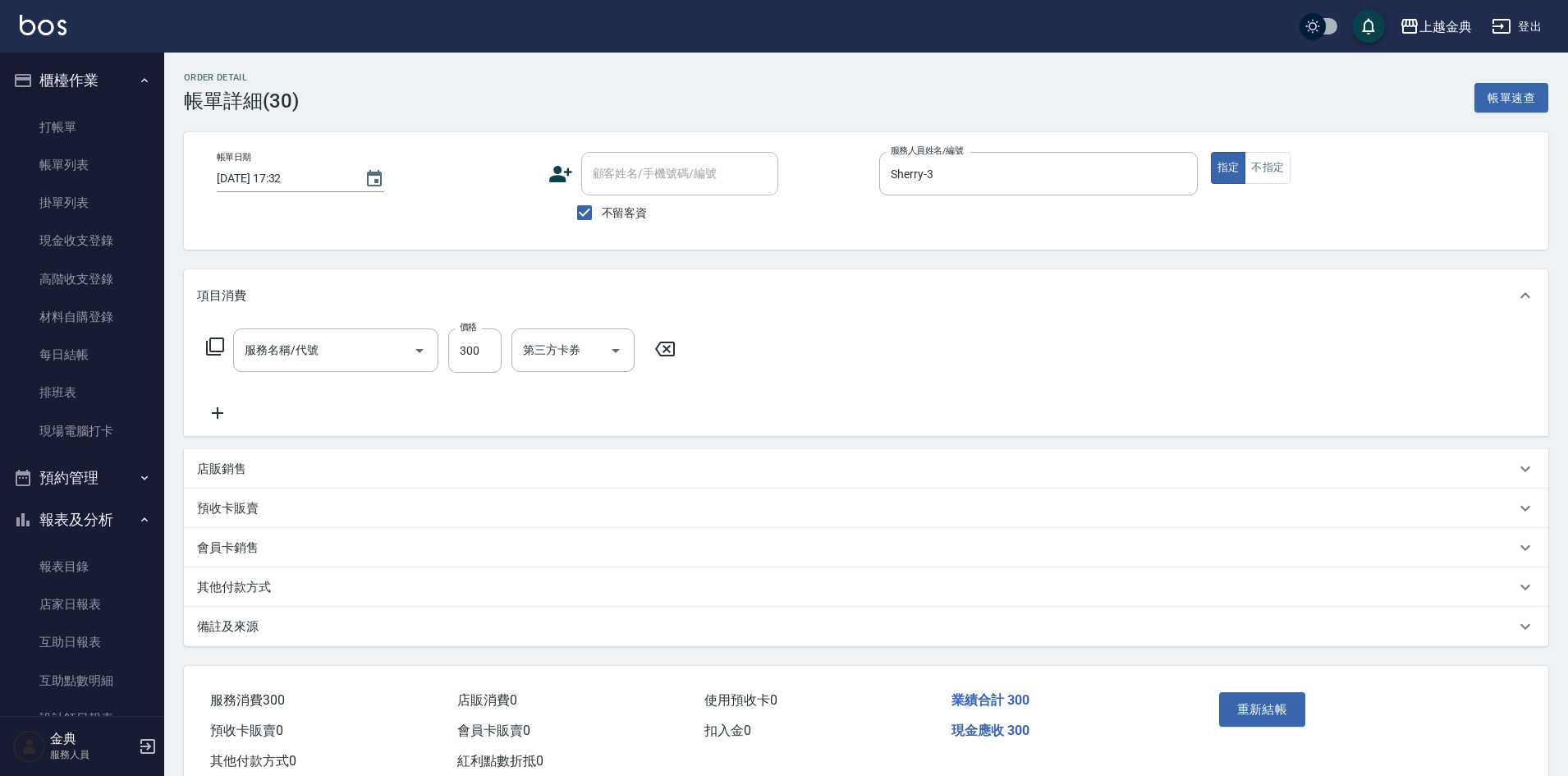
type input "指定剪髮(199)"
click at [1048, 188] on input "Sherry-3" at bounding box center [1026, 173] width 279 height 28
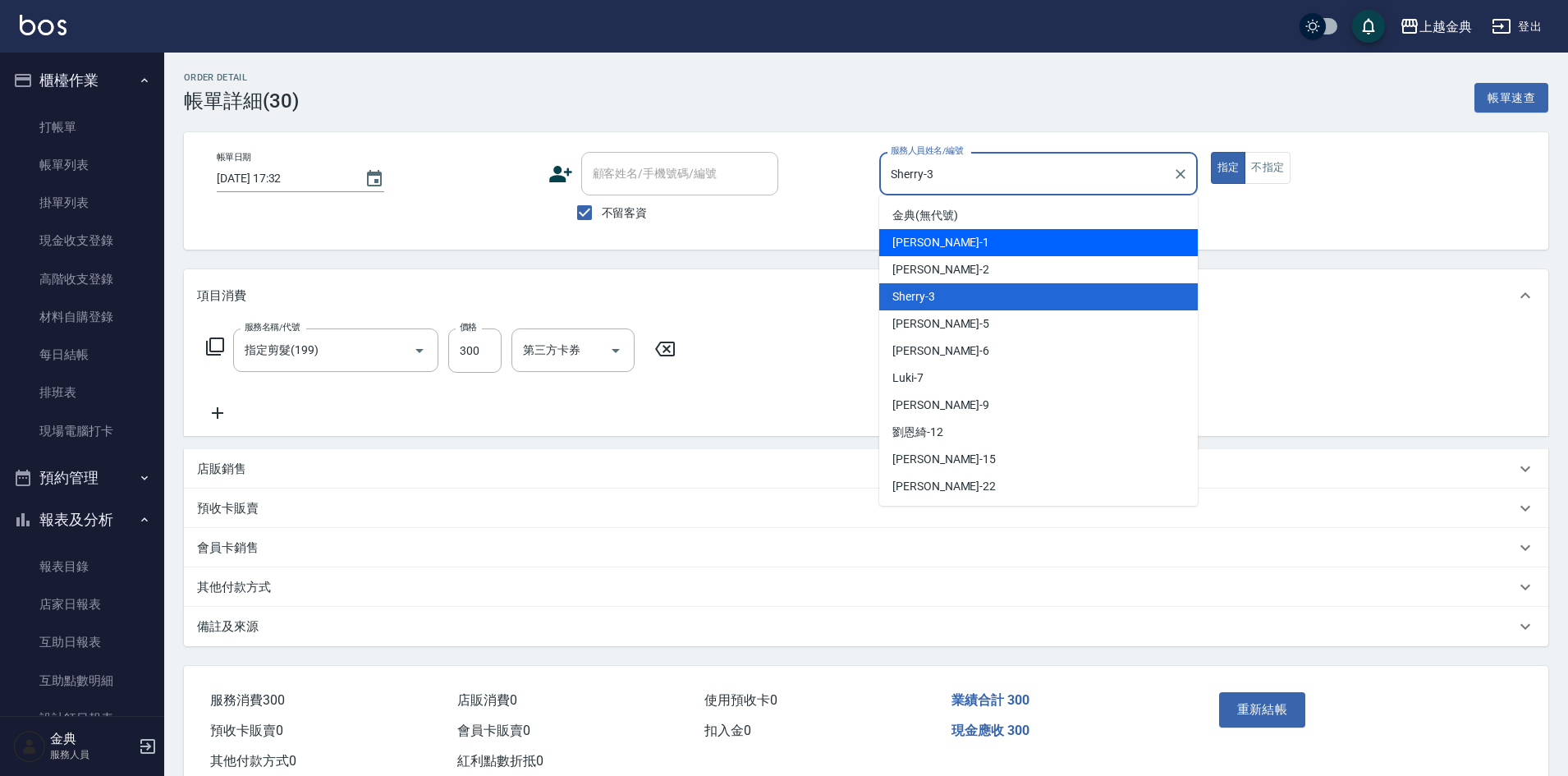
click at [978, 245] on div "Emma -1" at bounding box center [1038, 243] width 318 height 27
type input "Emma-1"
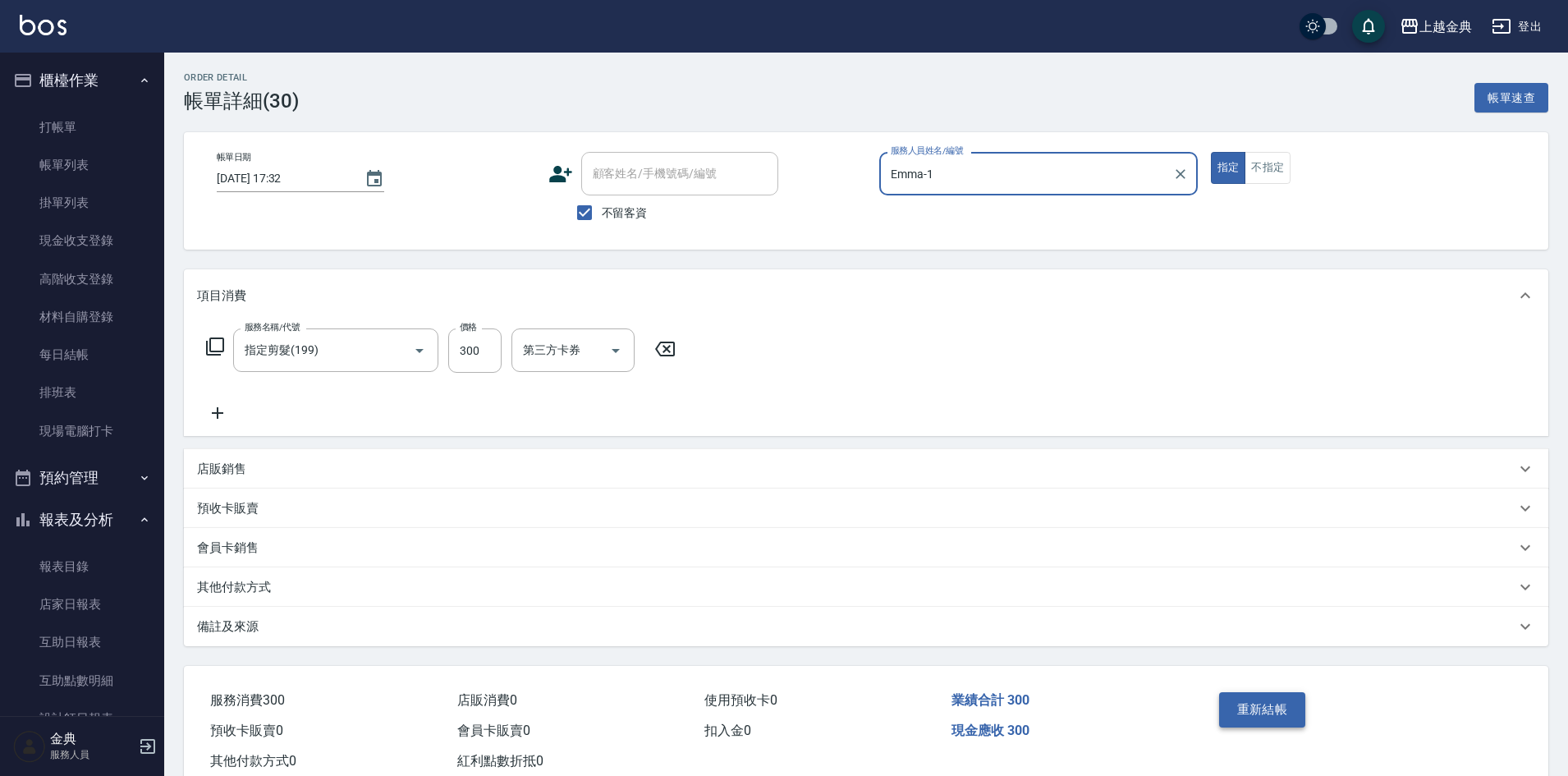
click at [1255, 705] on button "重新結帳" at bounding box center [1262, 708] width 87 height 34
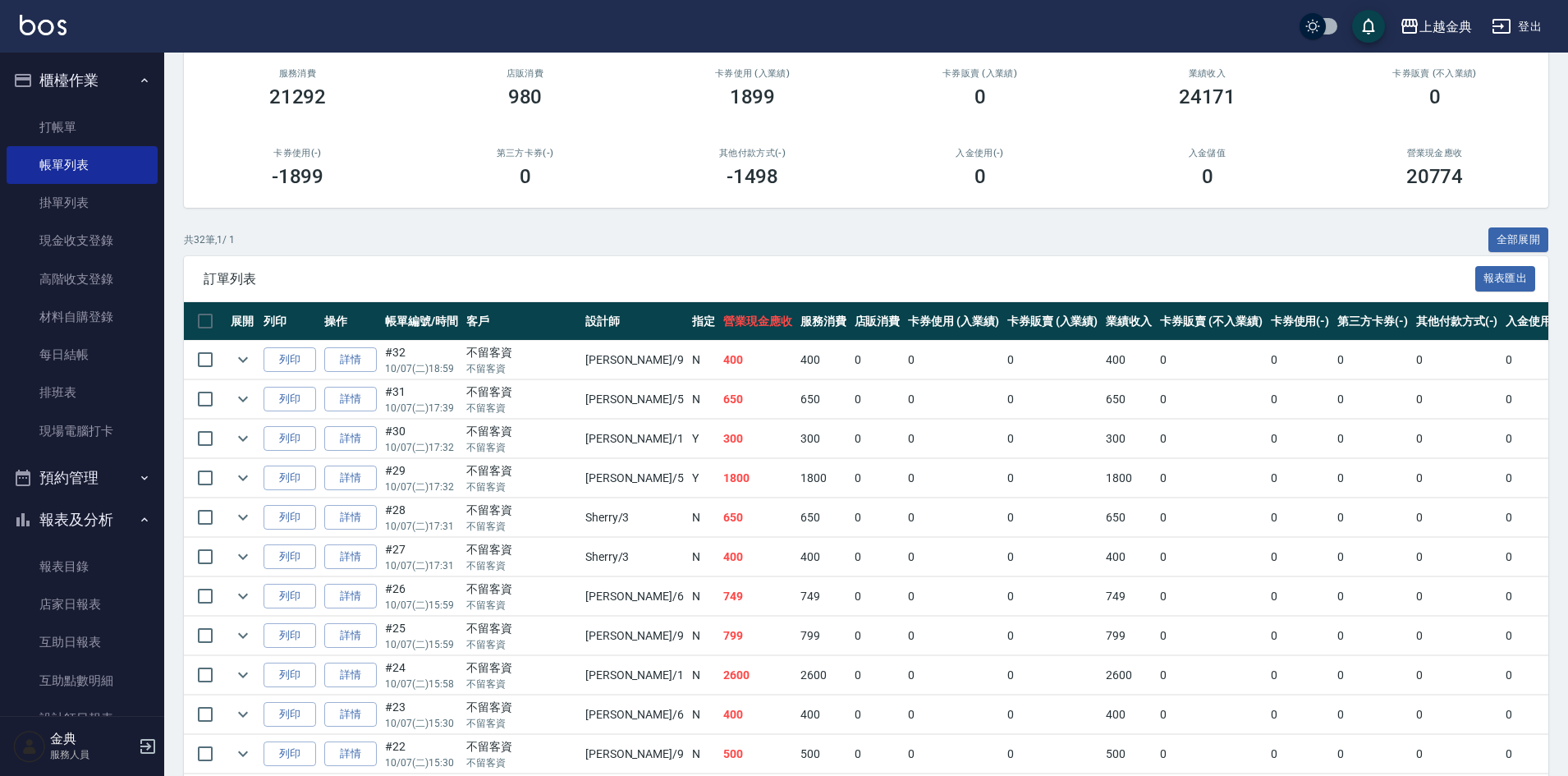
scroll to position [165, 0]
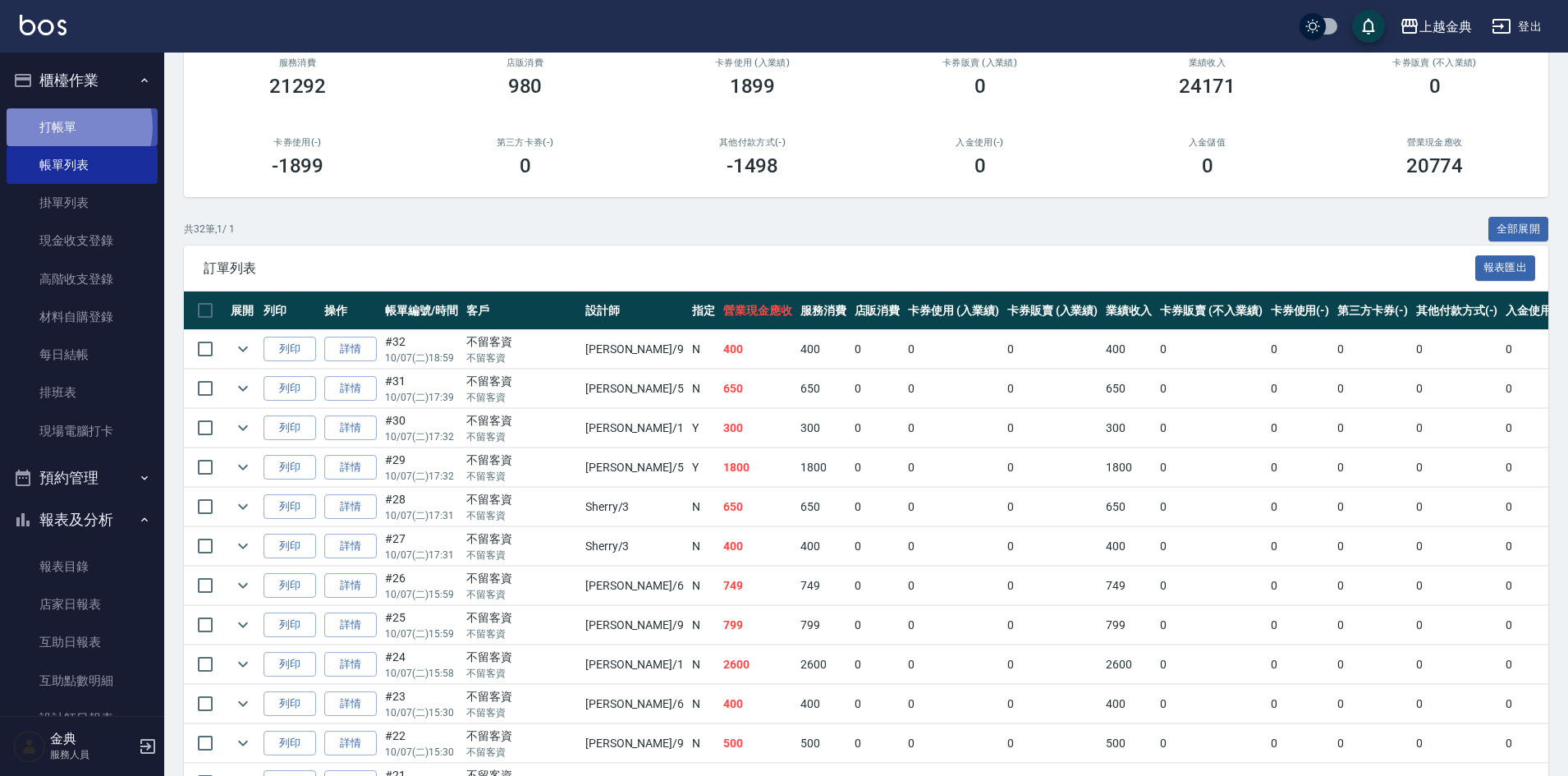
click at [67, 124] on link "打帳單" at bounding box center [82, 127] width 151 height 38
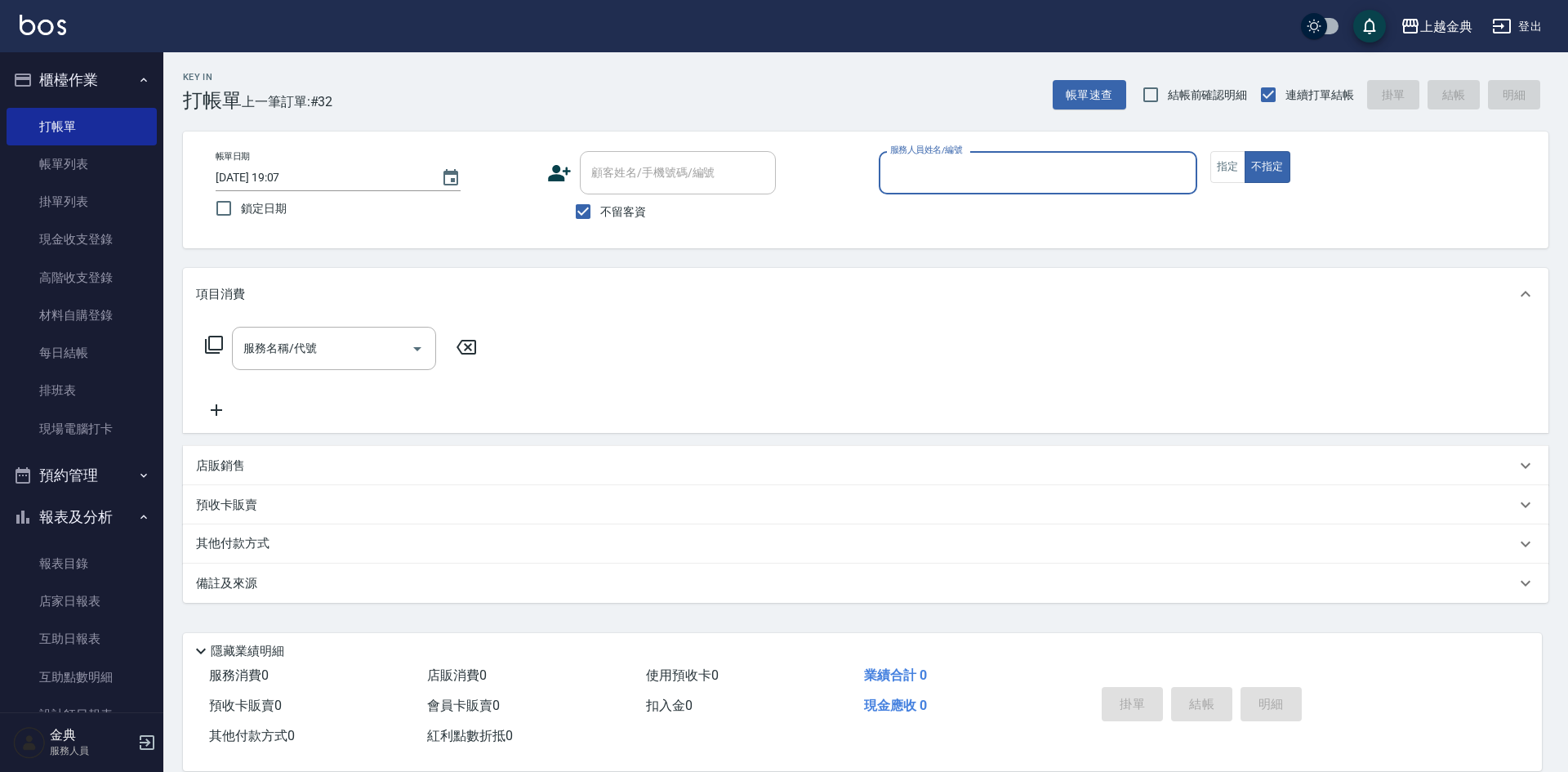
click at [981, 169] on input "服務人員姓名/編號" at bounding box center [1039, 173] width 304 height 28
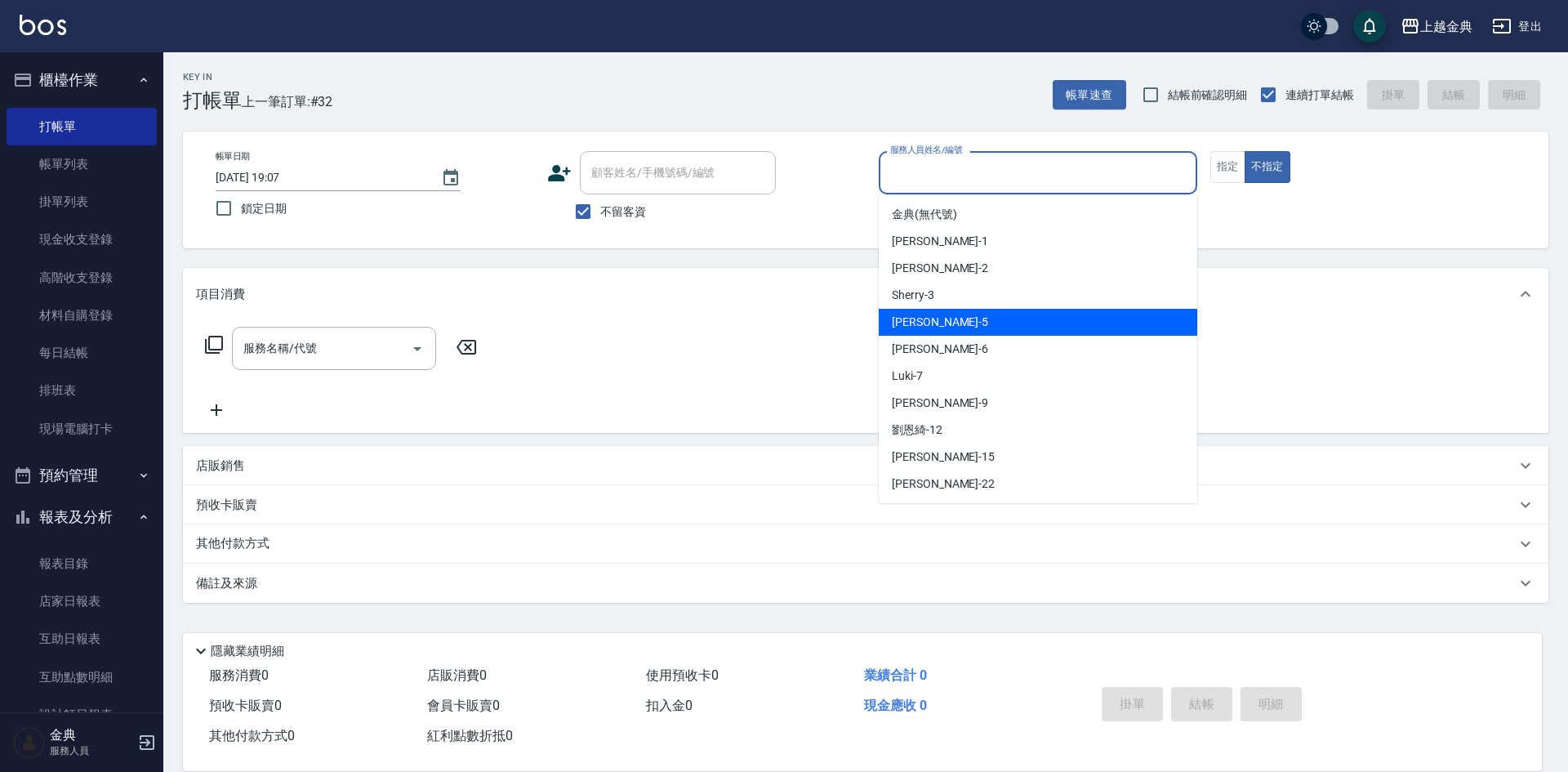
click at [971, 331] on div "[PERSON_NAME] -5" at bounding box center [1038, 323] width 319 height 27
type input "[PERSON_NAME]-5"
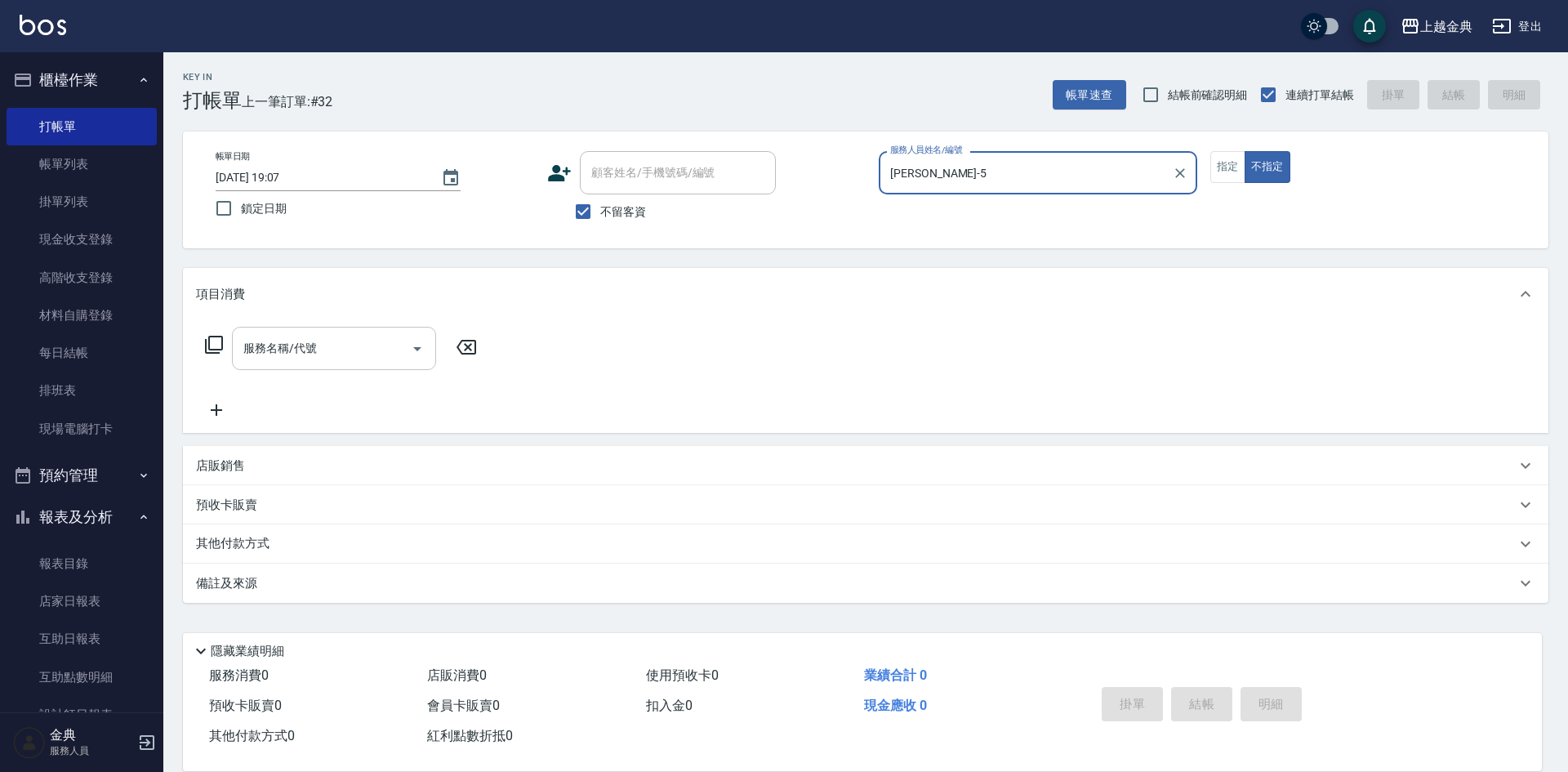
click at [291, 339] on div "服務名稱/代號 服務名稱/代號" at bounding box center [333, 348] width 204 height 43
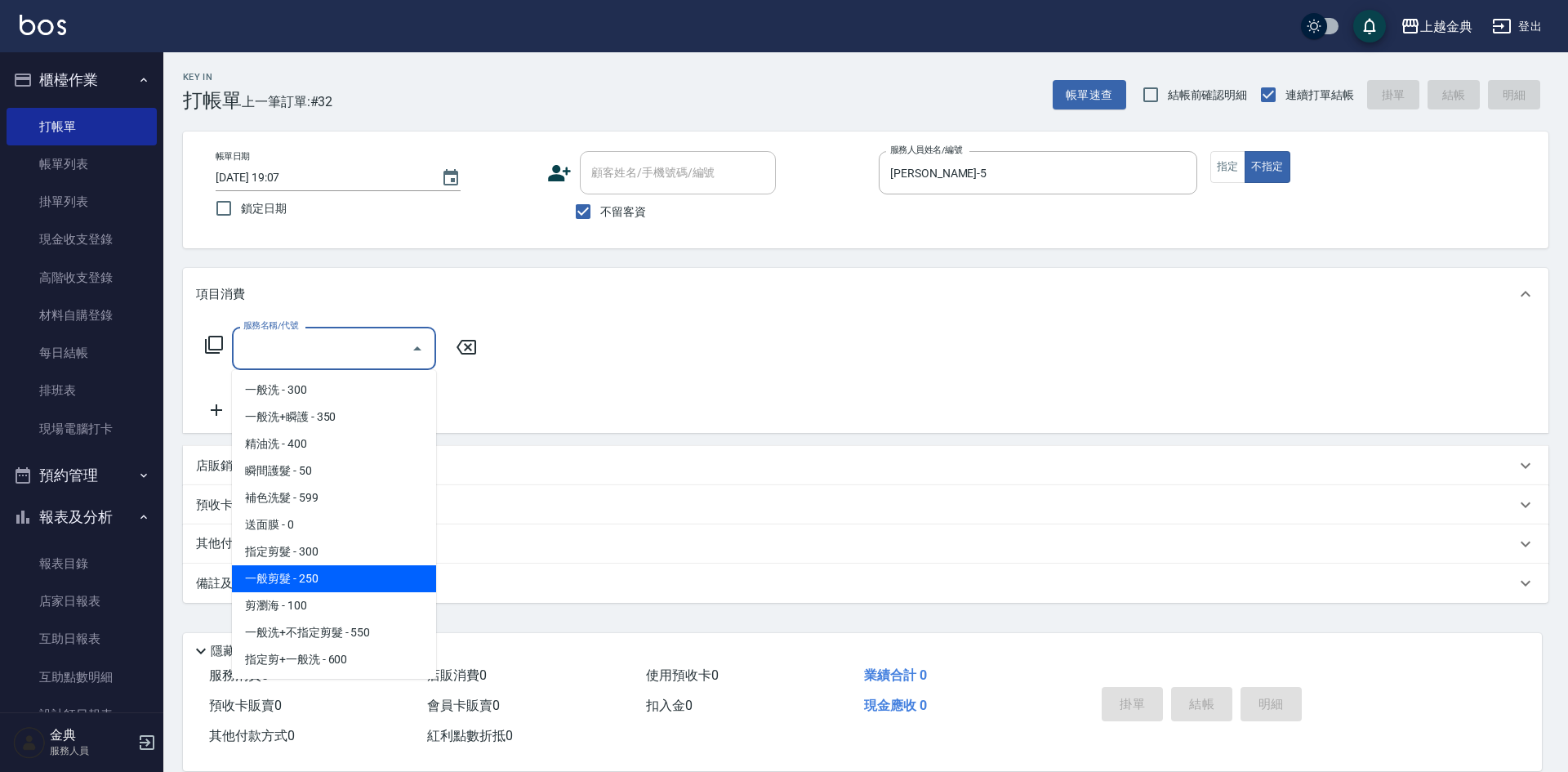
click at [334, 573] on span "一般剪髮 - 250" at bounding box center [333, 579] width 204 height 27
type input "一般剪髮(200)"
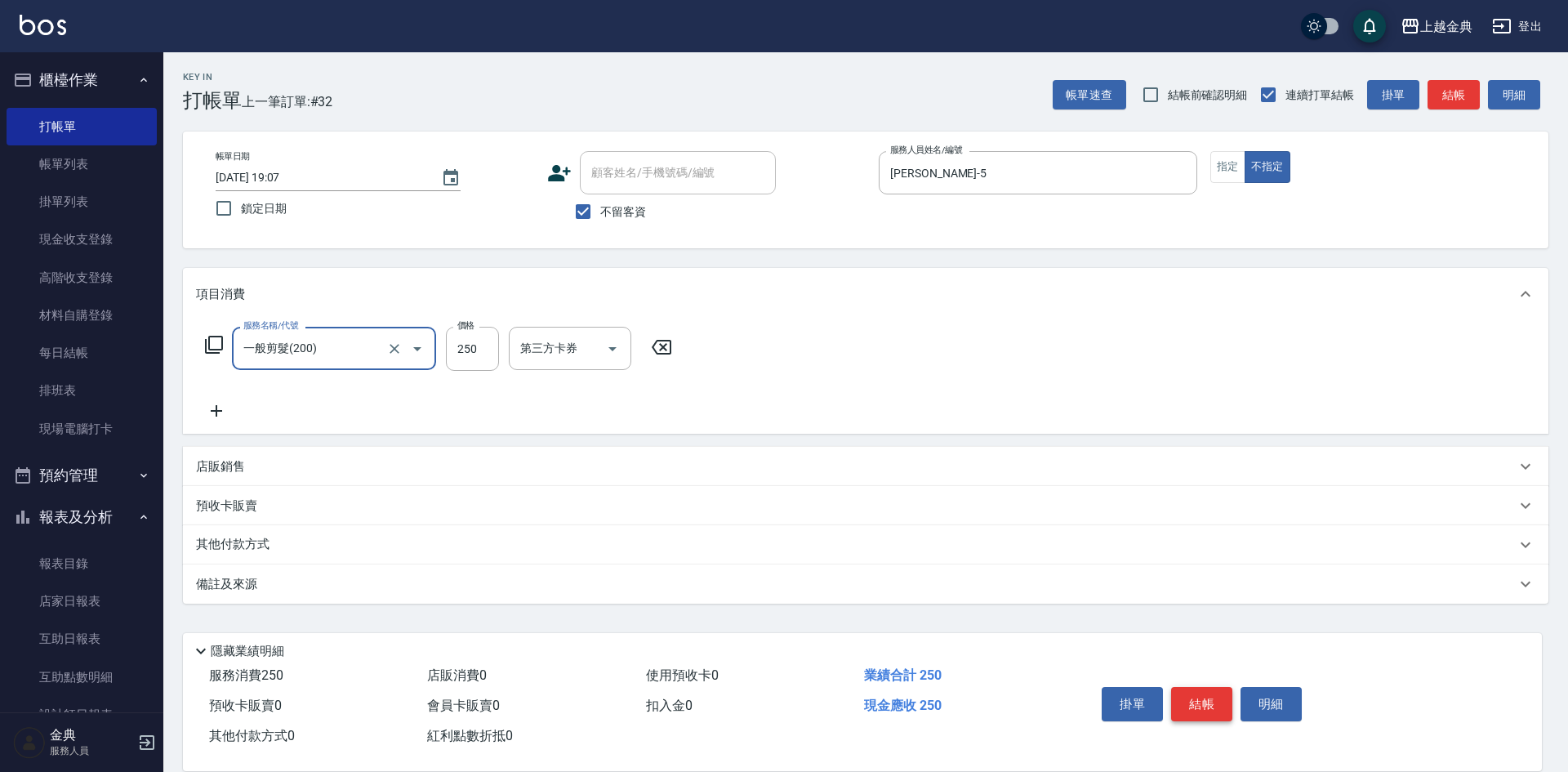
click at [1199, 696] on button "結帳" at bounding box center [1201, 704] width 61 height 34
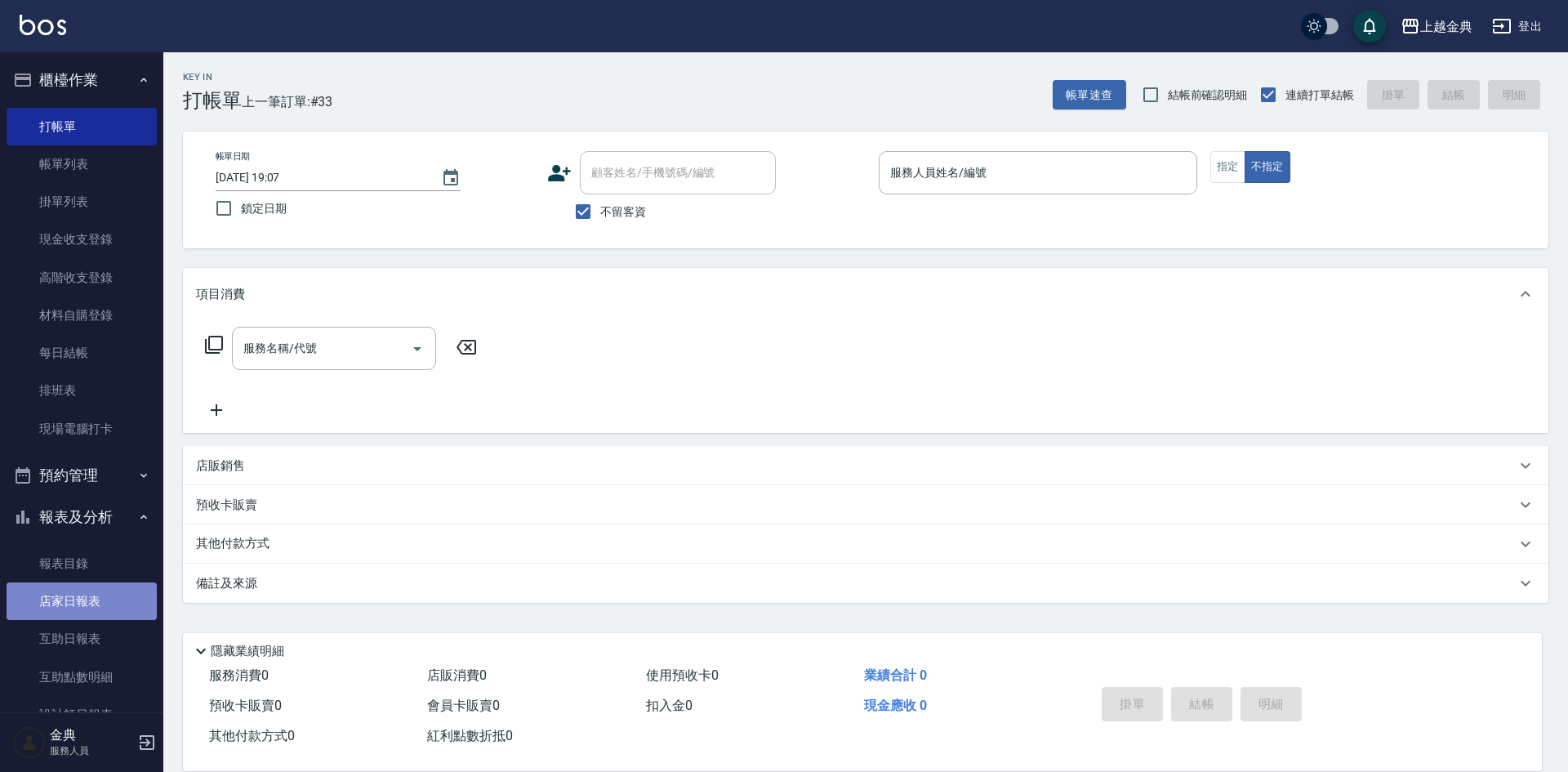
click at [105, 604] on link "店家日報表" at bounding box center [82, 600] width 150 height 38
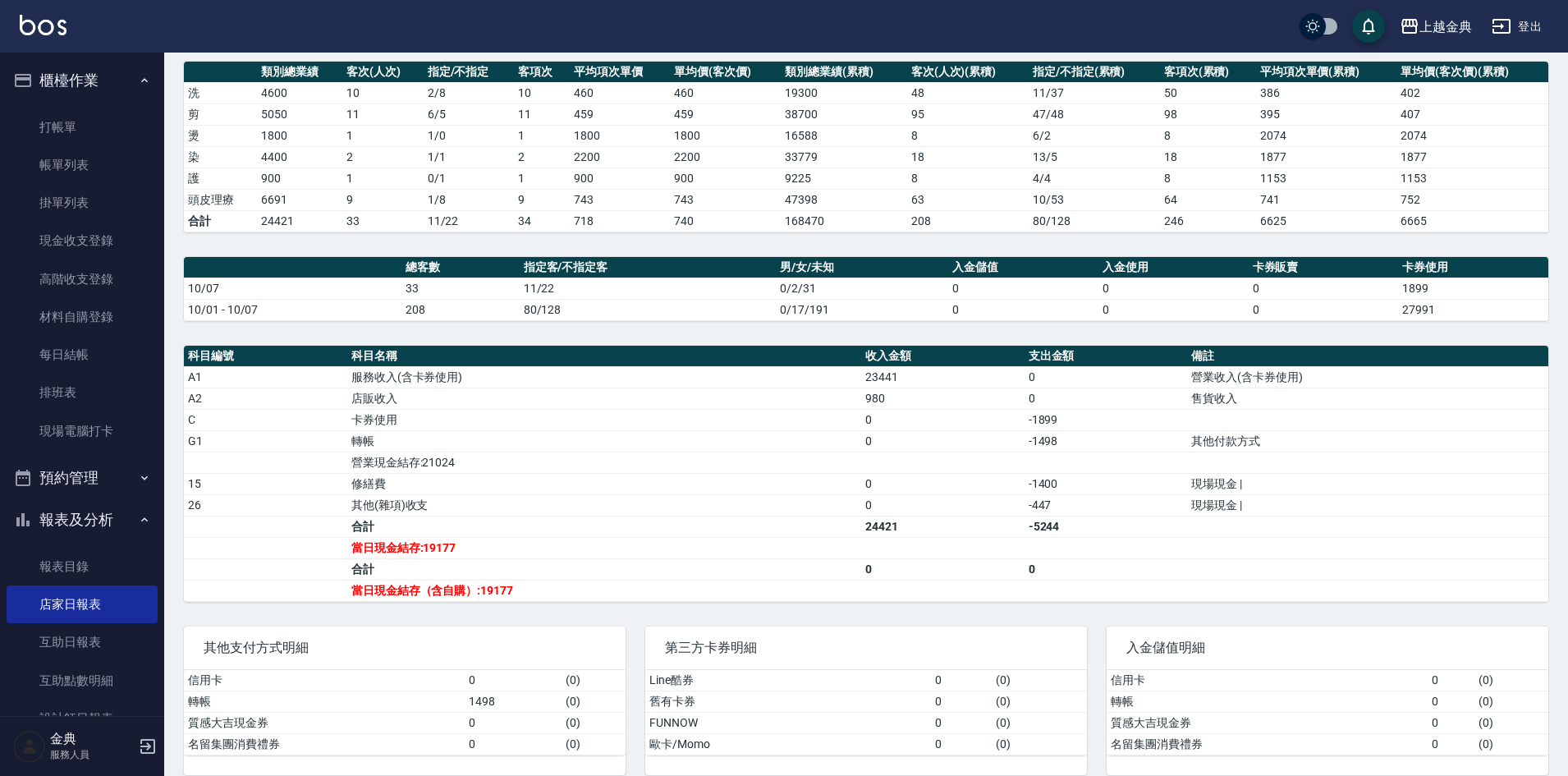
scroll to position [245, 0]
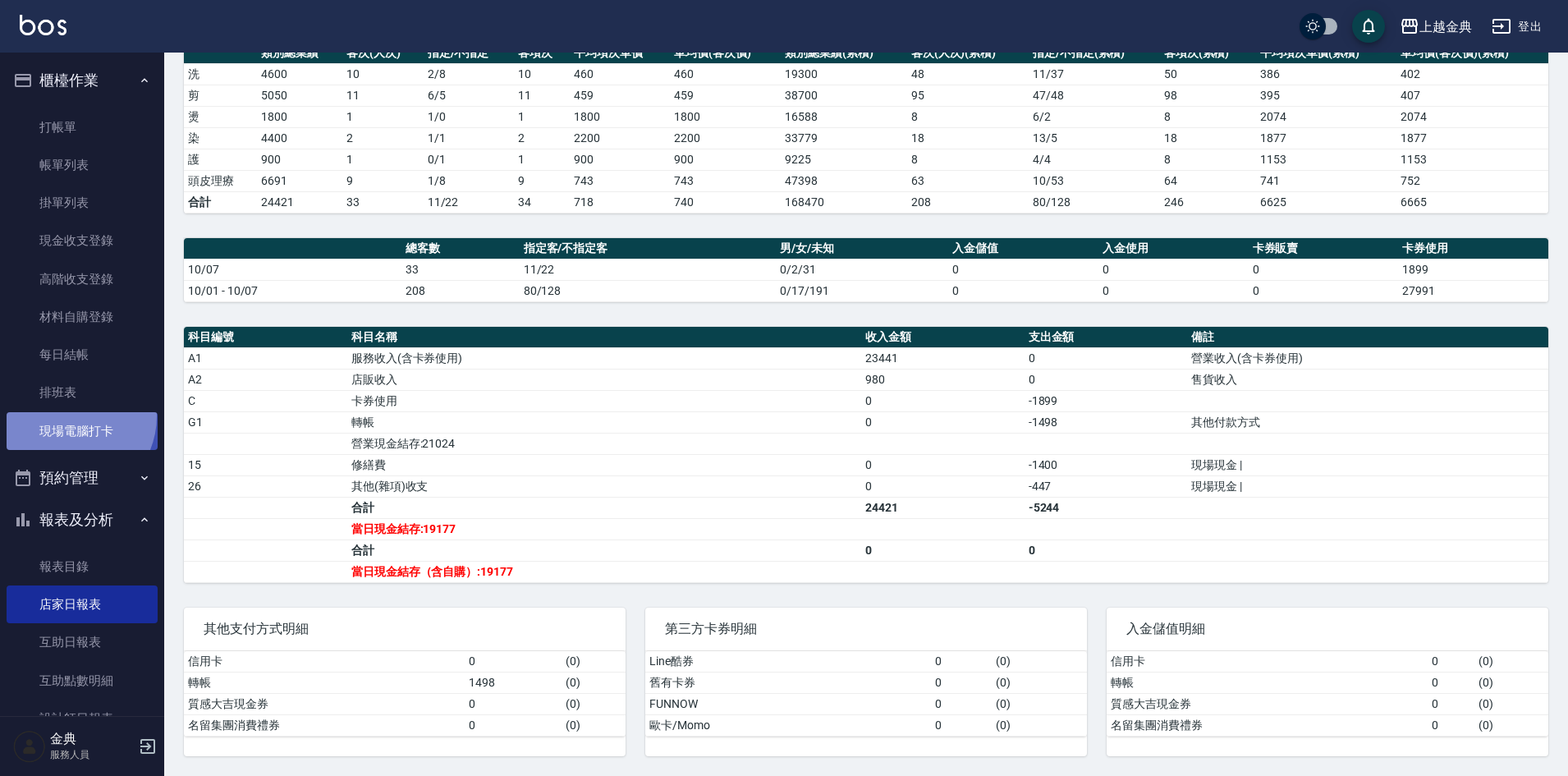
click at [68, 415] on link "現場電腦打卡" at bounding box center [82, 431] width 151 height 38
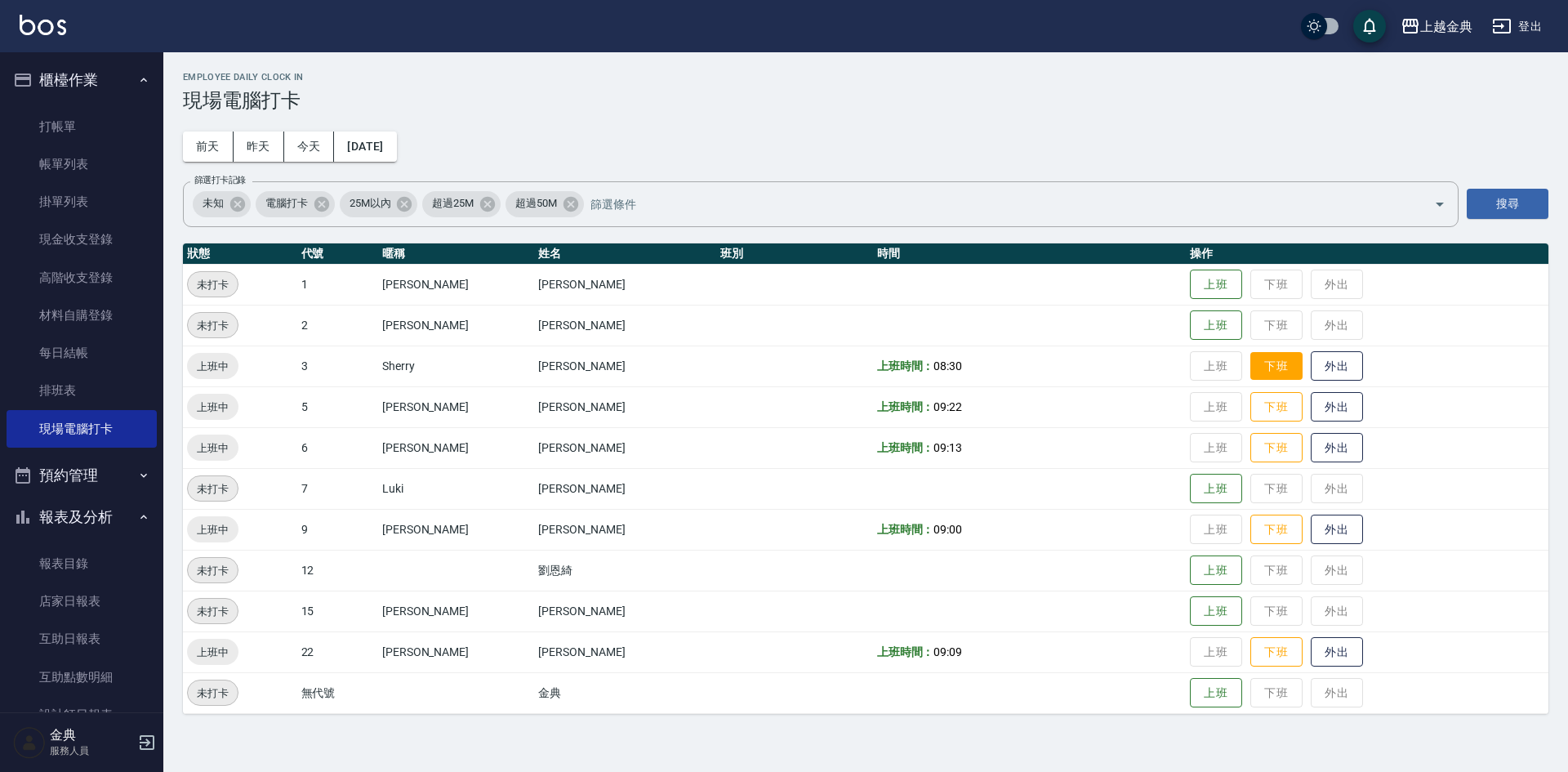
click at [1251, 358] on button "下班" at bounding box center [1277, 366] width 53 height 28
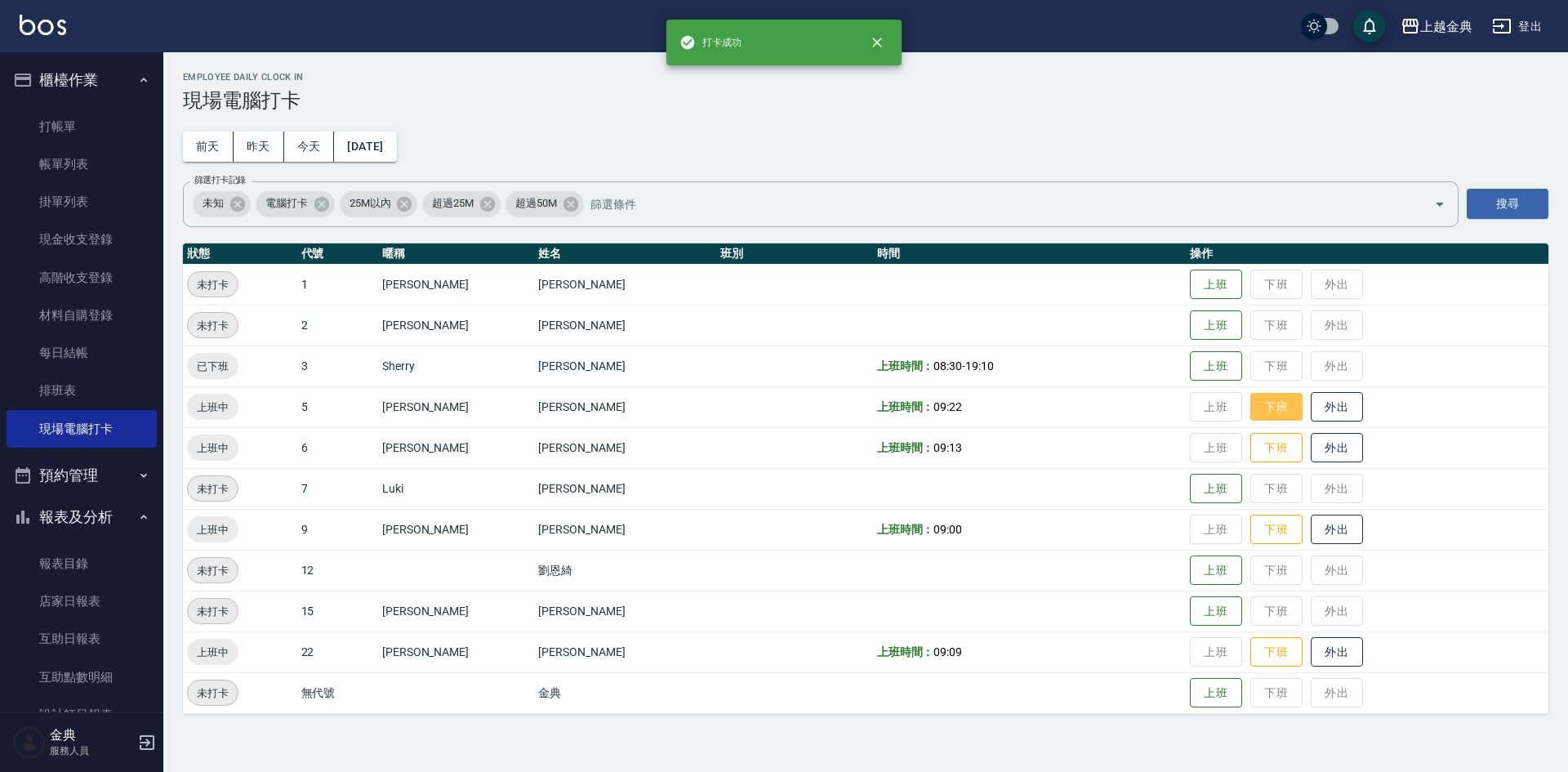
click at [1251, 401] on button "下班" at bounding box center [1277, 406] width 53 height 28
click at [1255, 450] on button "下班" at bounding box center [1277, 447] width 53 height 28
click at [1265, 531] on button "下班" at bounding box center [1277, 529] width 53 height 28
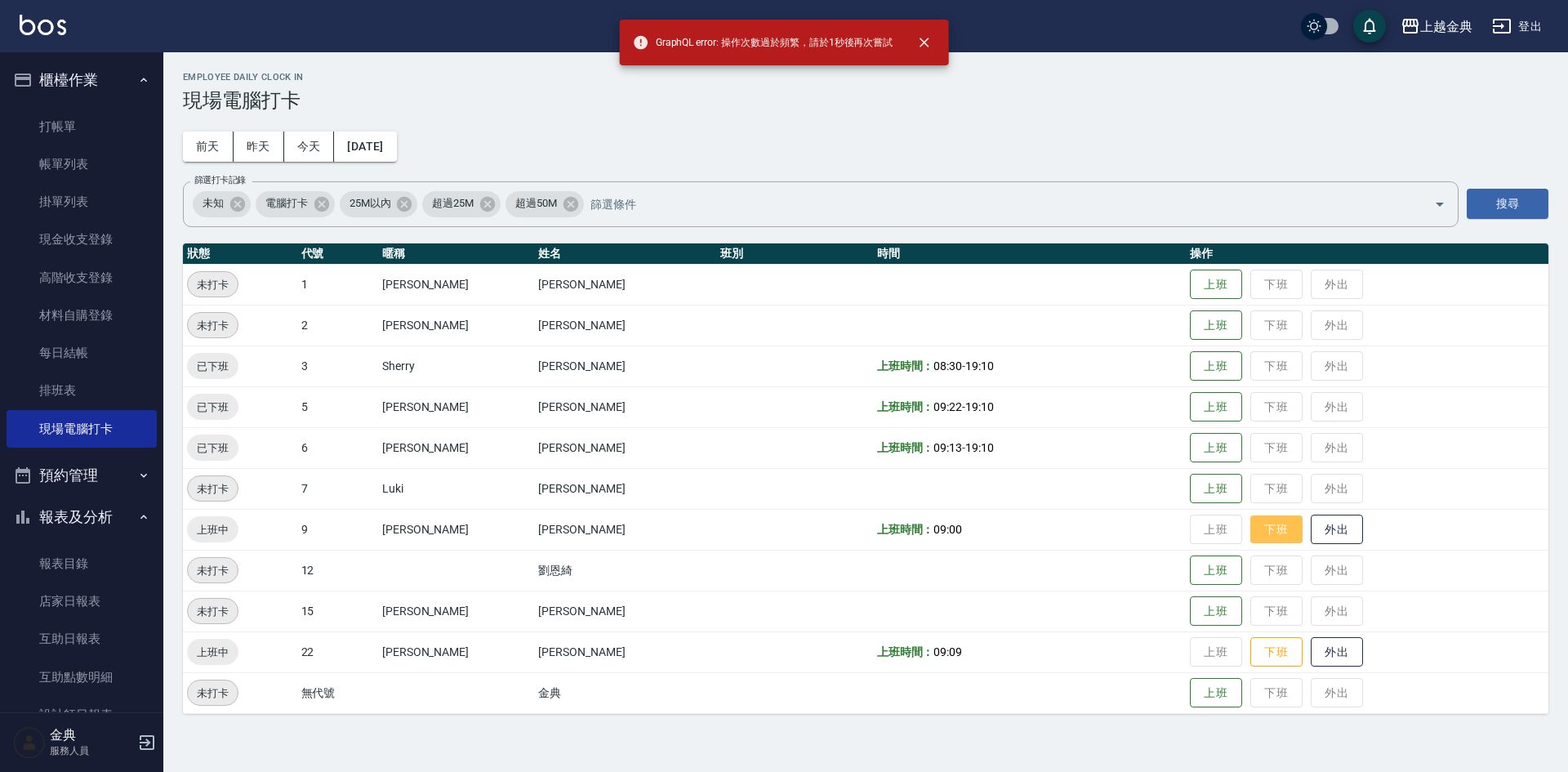
click at [1265, 531] on button "下班" at bounding box center [1277, 529] width 53 height 28
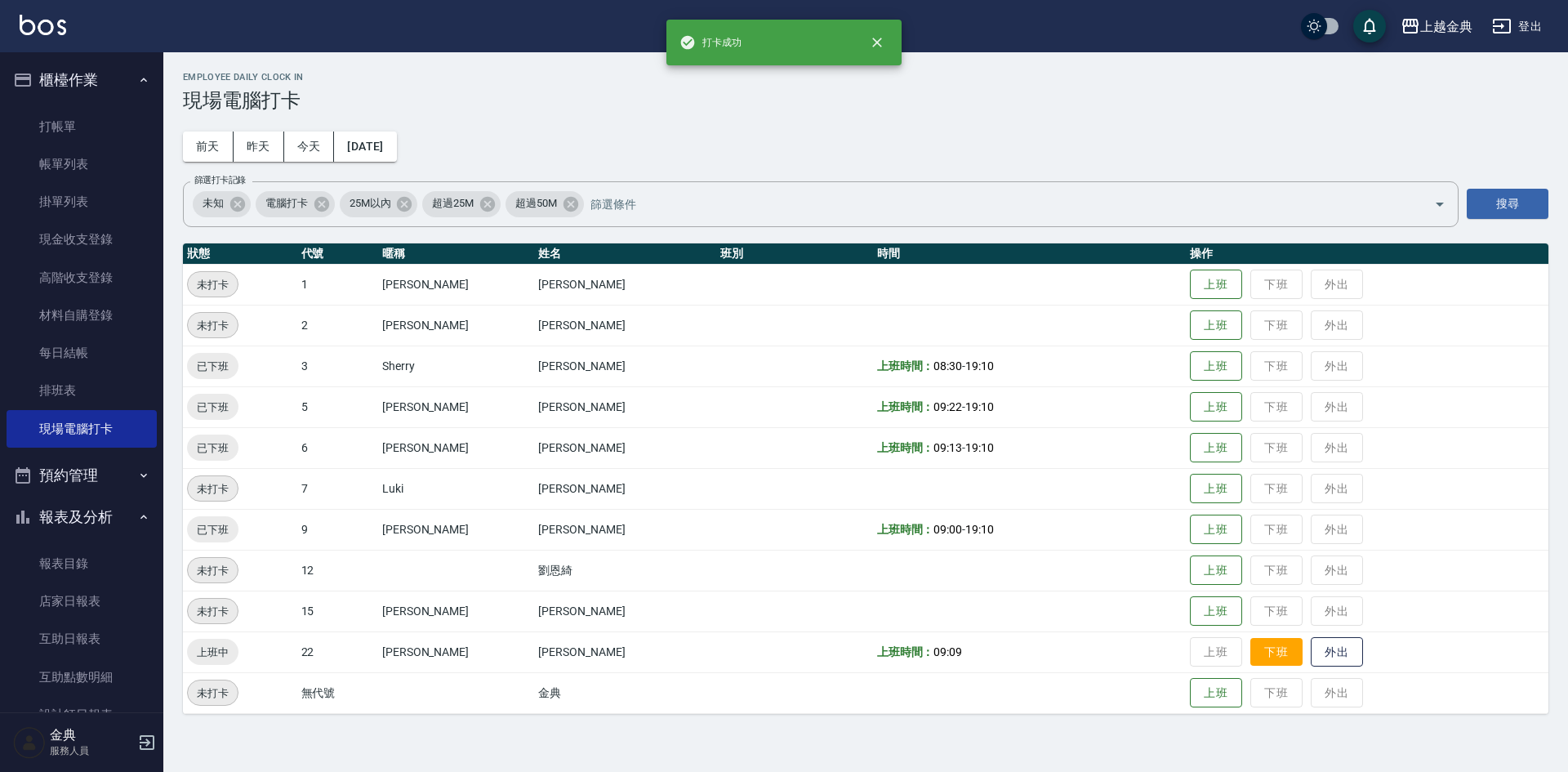
click at [1251, 651] on button "下班" at bounding box center [1277, 651] width 53 height 28
